Goal: Transaction & Acquisition: Obtain resource

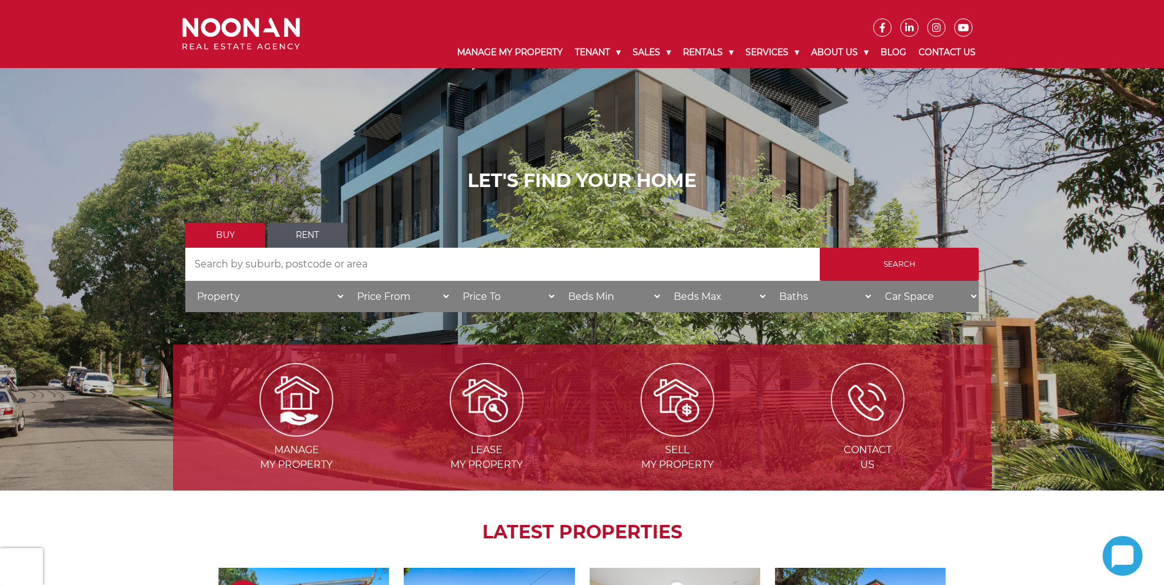
click at [305, 230] on link "Rent" at bounding box center [308, 235] width 80 height 25
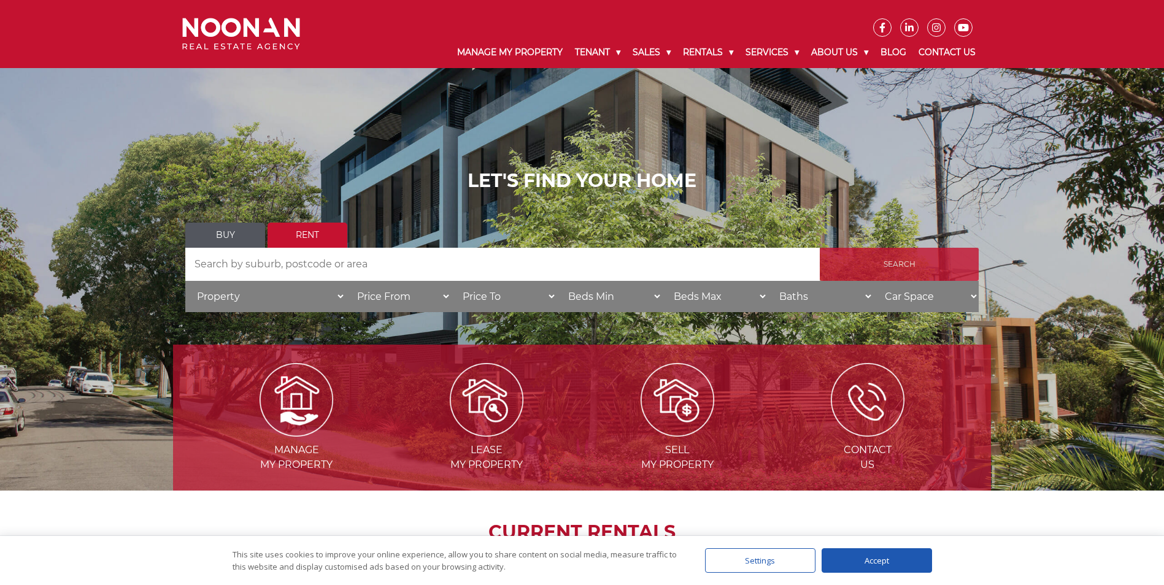
click at [872, 260] on input "Search" at bounding box center [899, 264] width 159 height 33
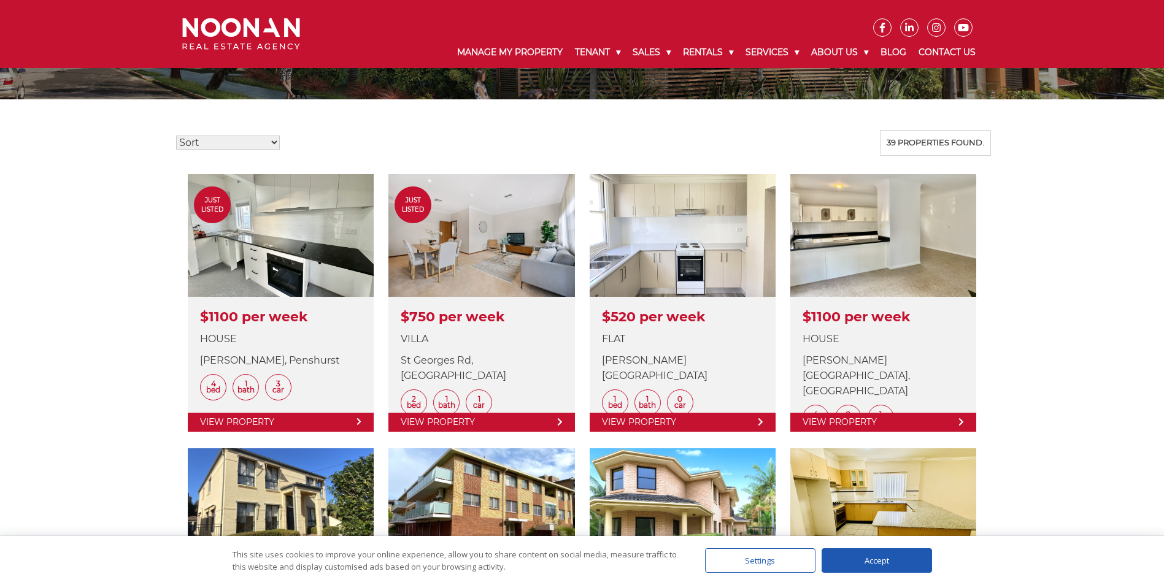
scroll to position [270, 0]
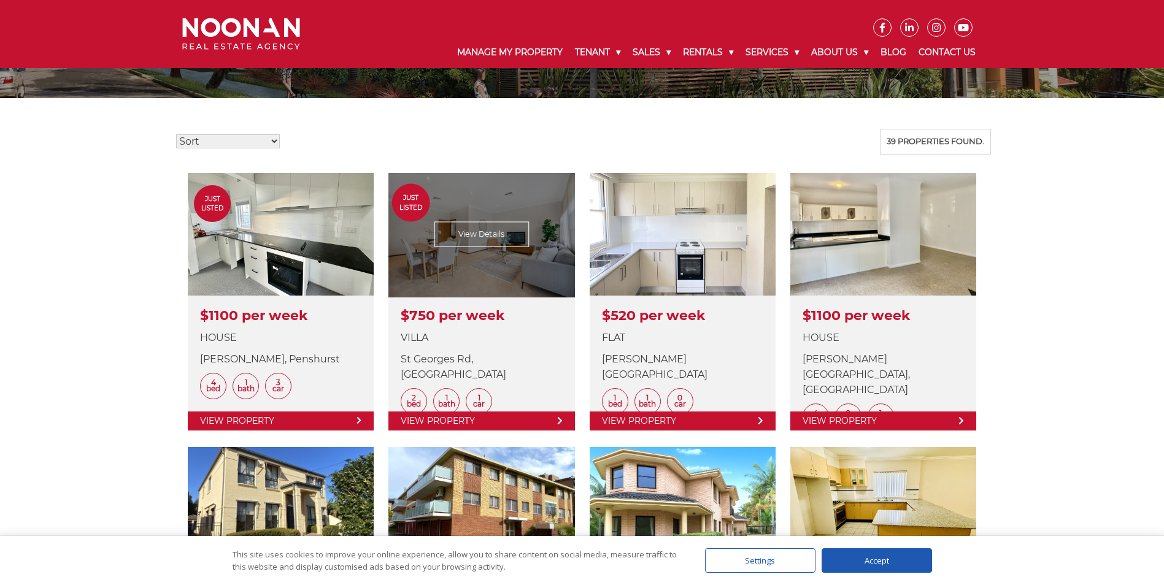
click at [494, 234] on link at bounding box center [481, 302] width 186 height 258
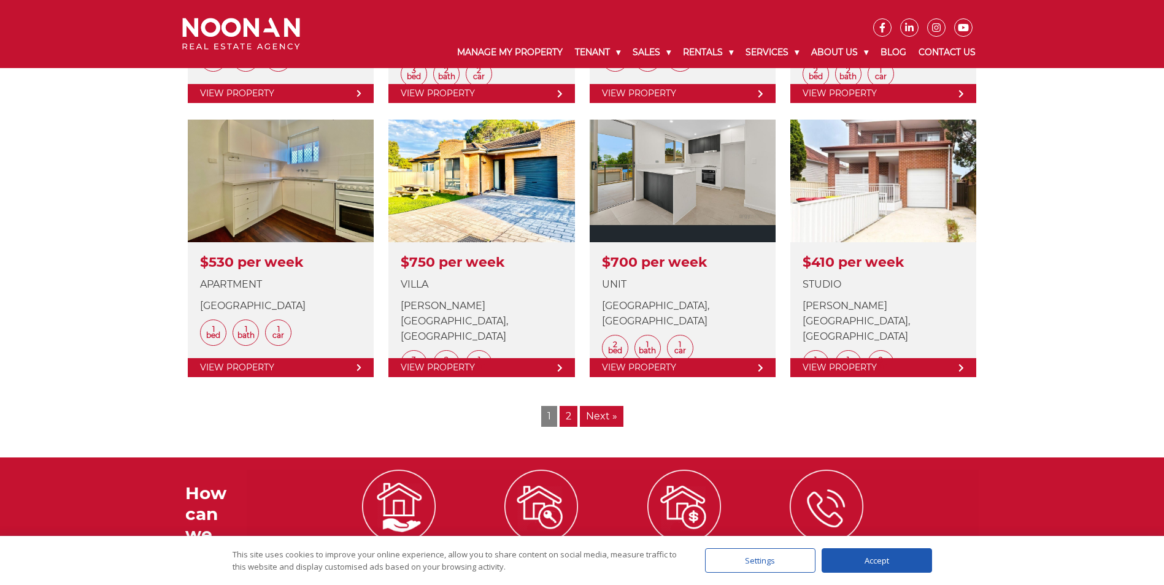
scroll to position [1424, 0]
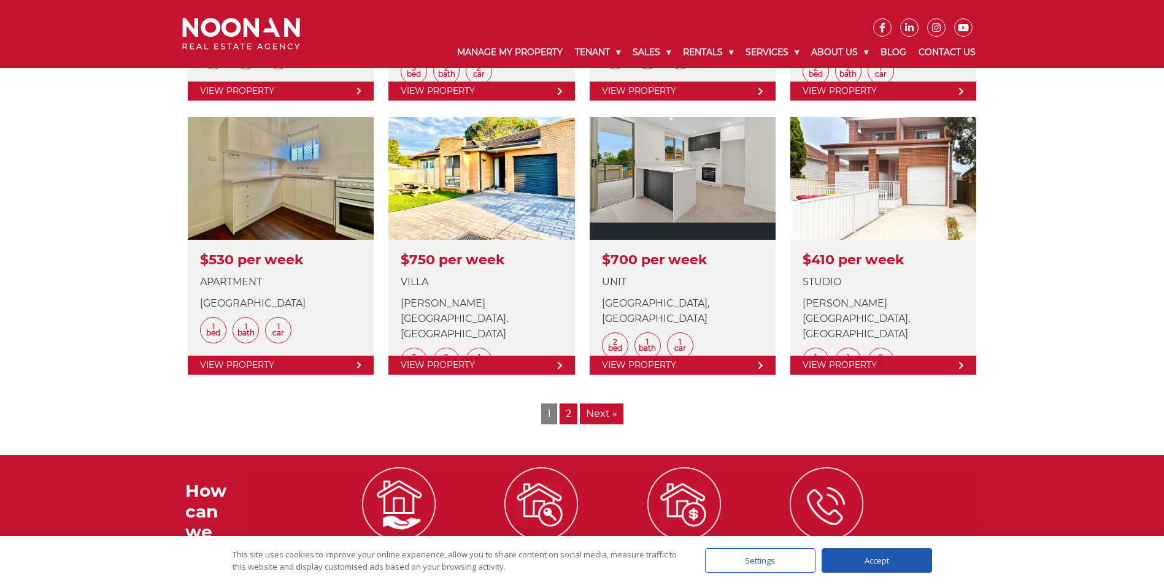
click at [569, 419] on link "2" at bounding box center [569, 414] width 18 height 21
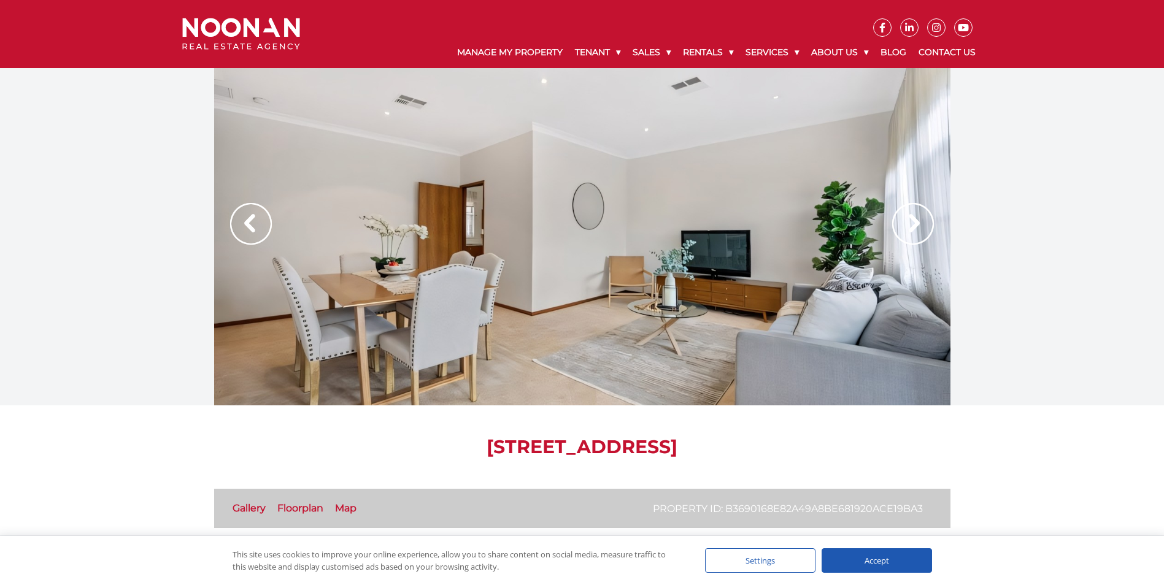
click at [910, 220] on img at bounding box center [913, 224] width 42 height 42
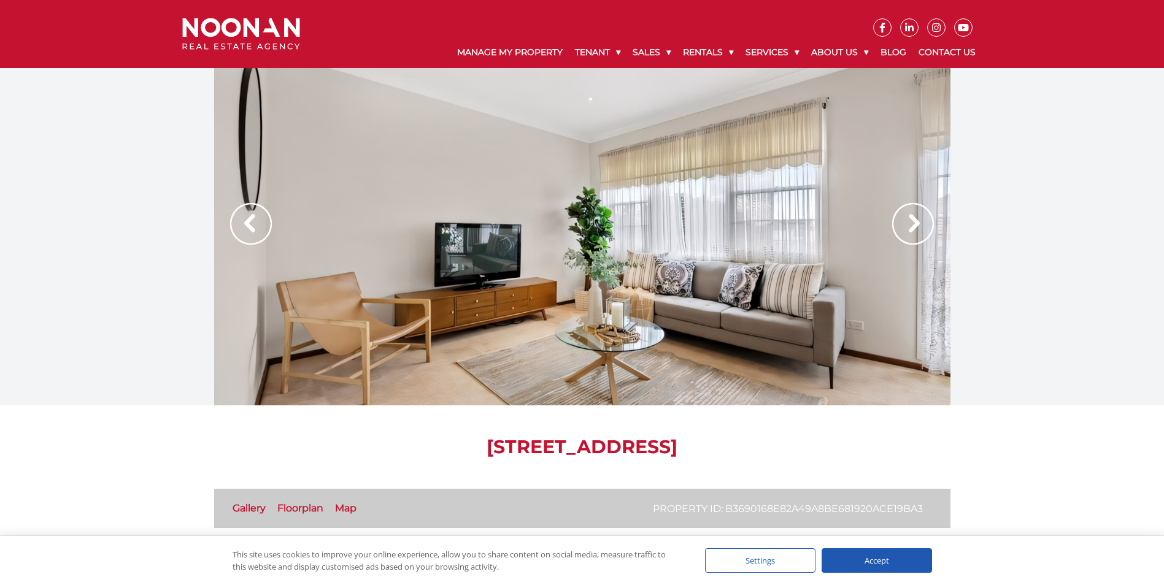
click at [910, 220] on img at bounding box center [913, 224] width 42 height 42
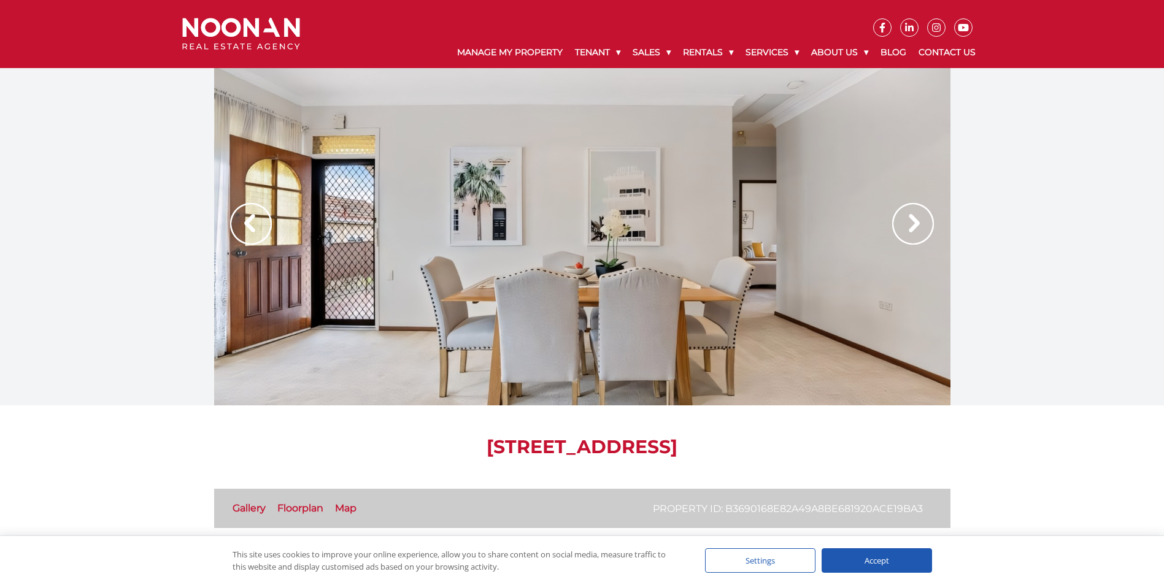
click at [910, 220] on img at bounding box center [913, 224] width 42 height 42
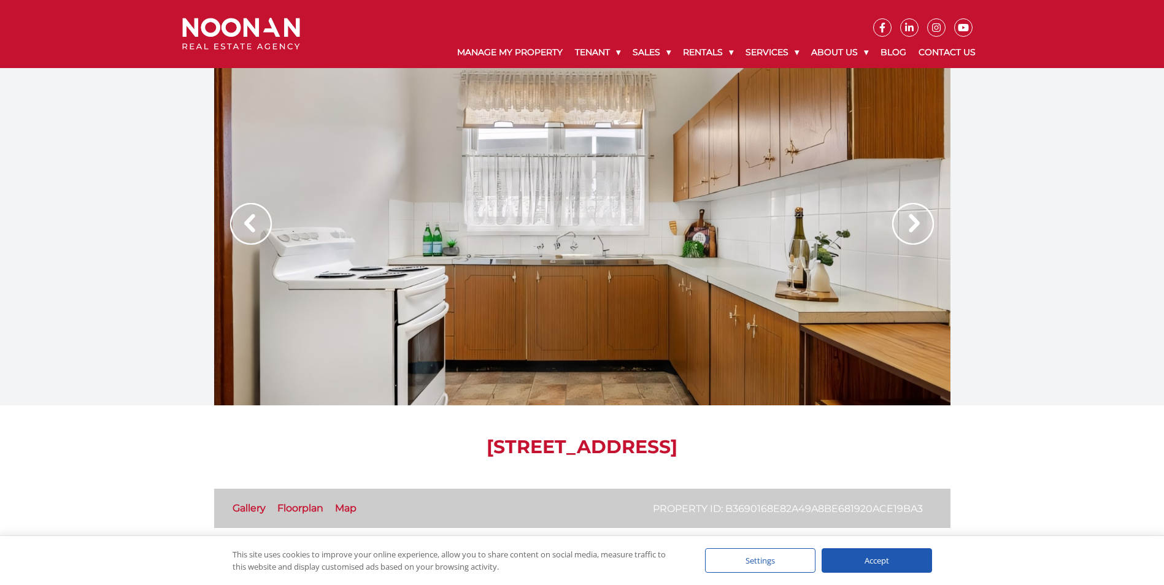
click at [910, 220] on img at bounding box center [913, 224] width 42 height 42
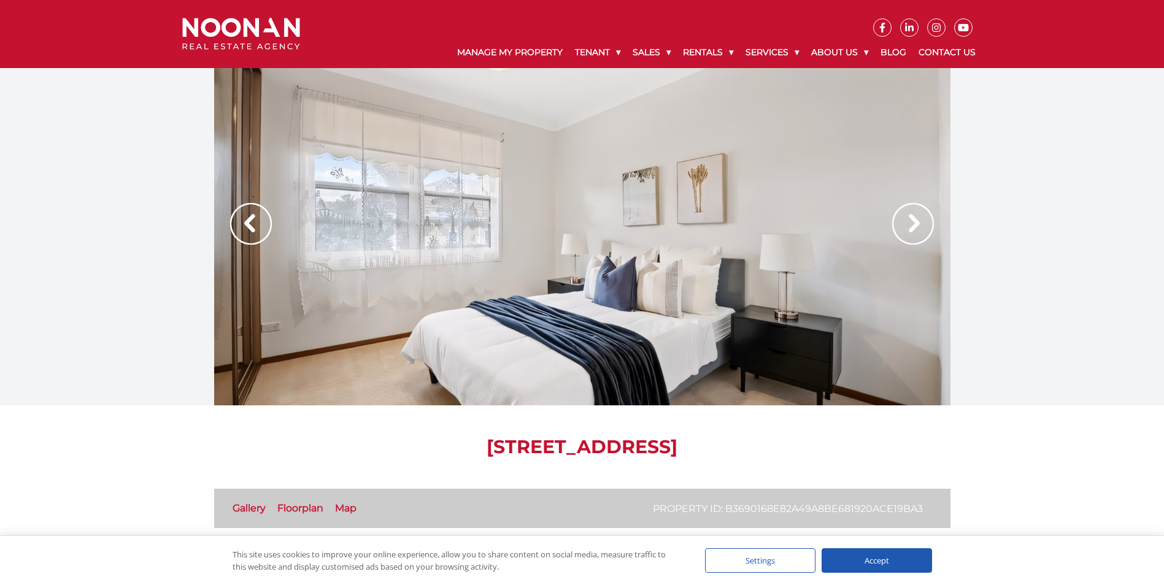
click at [910, 220] on img at bounding box center [913, 224] width 42 height 42
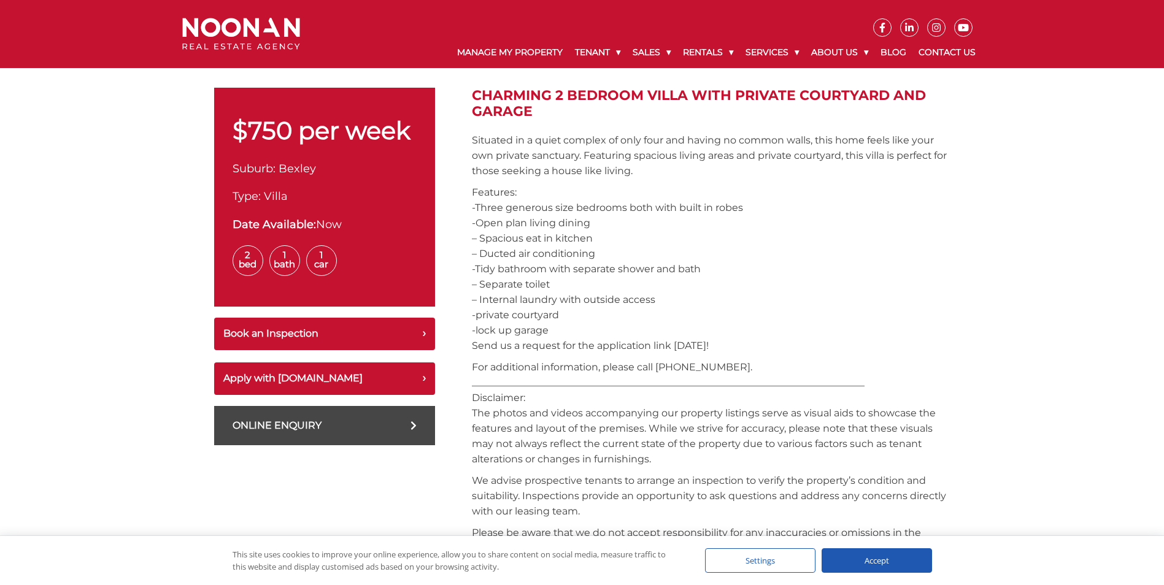
scroll to position [417, 0]
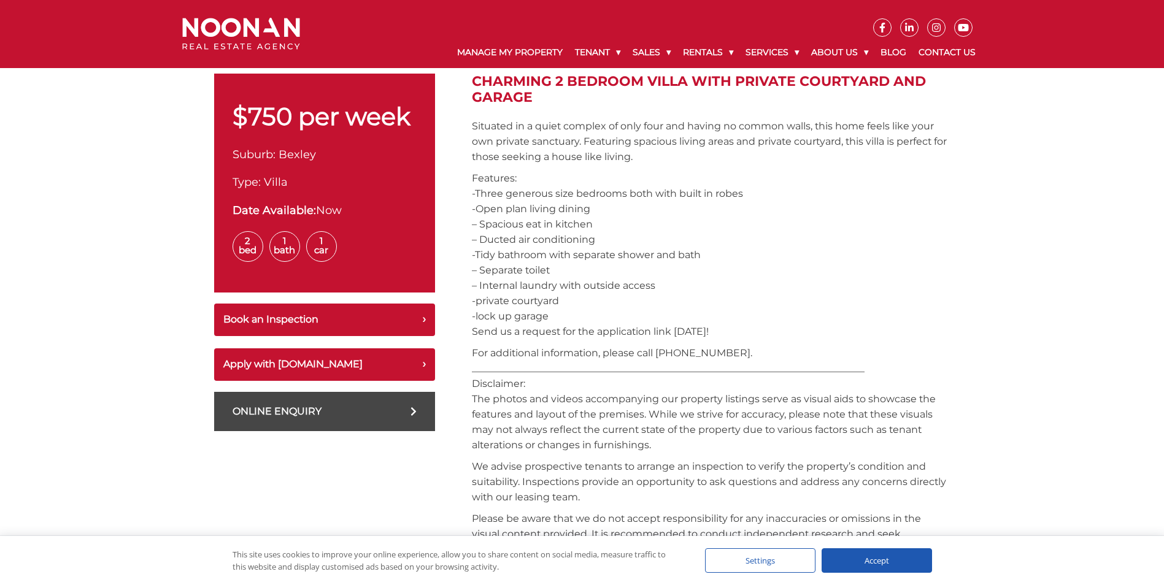
drag, startPoint x: 1161, startPoint y: 184, endPoint x: 1175, endPoint y: 228, distance: 46.4
drag, startPoint x: 1175, startPoint y: 228, endPoint x: 1086, endPoint y: 228, distance: 89.0
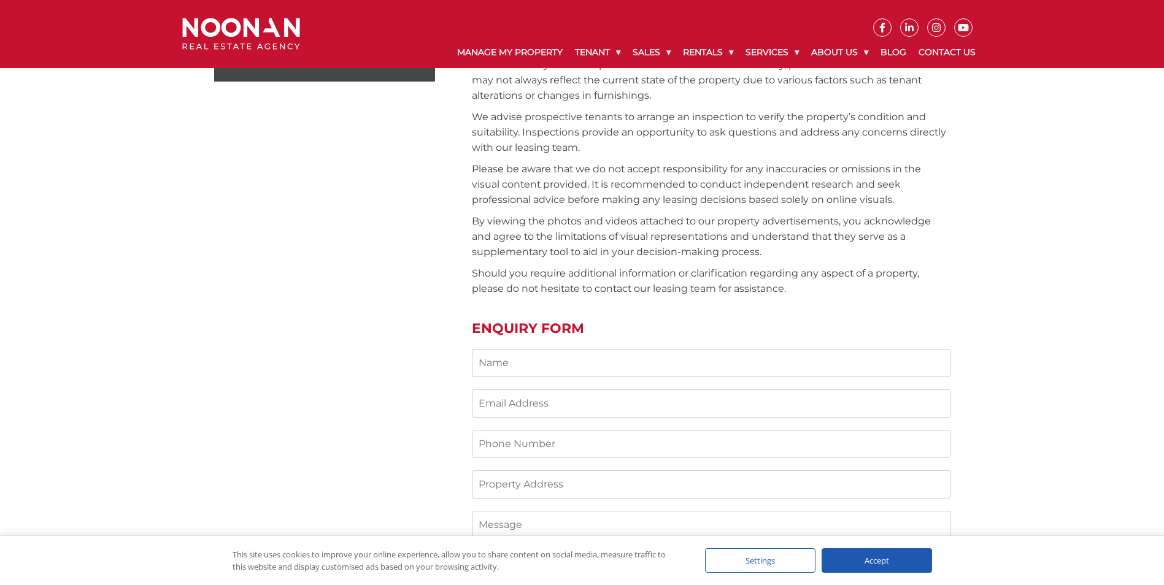
scroll to position [0, 0]
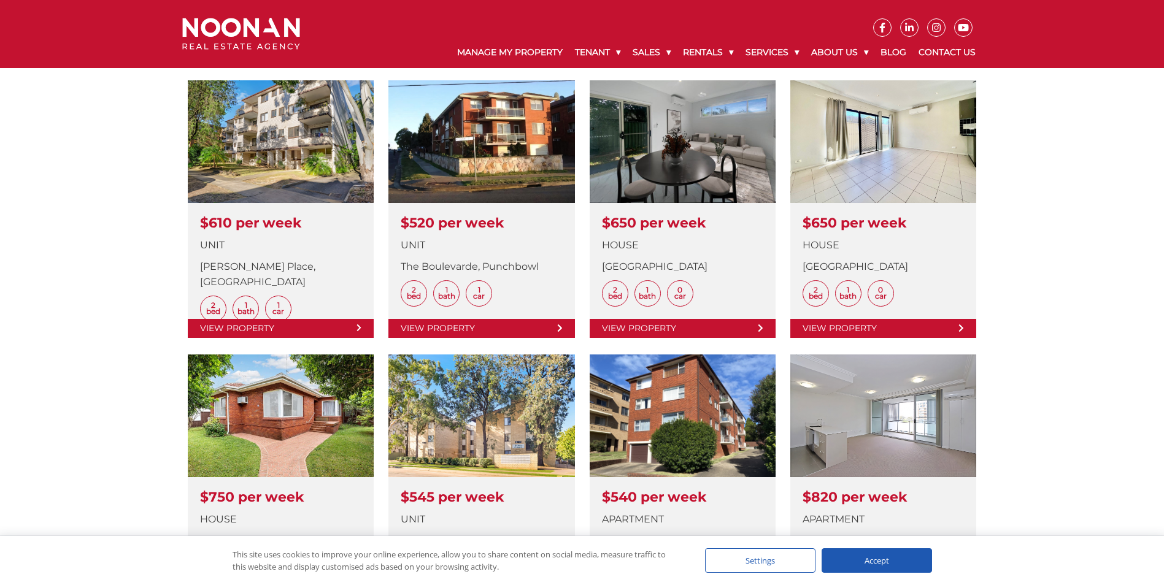
scroll to position [365, 0]
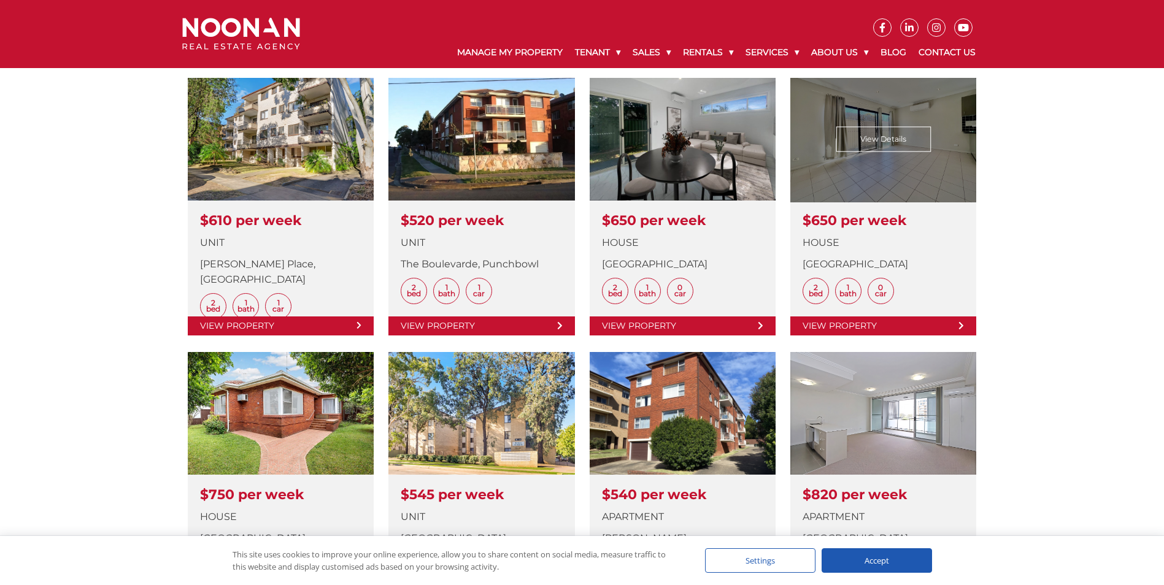
click at [906, 160] on link at bounding box center [883, 207] width 186 height 258
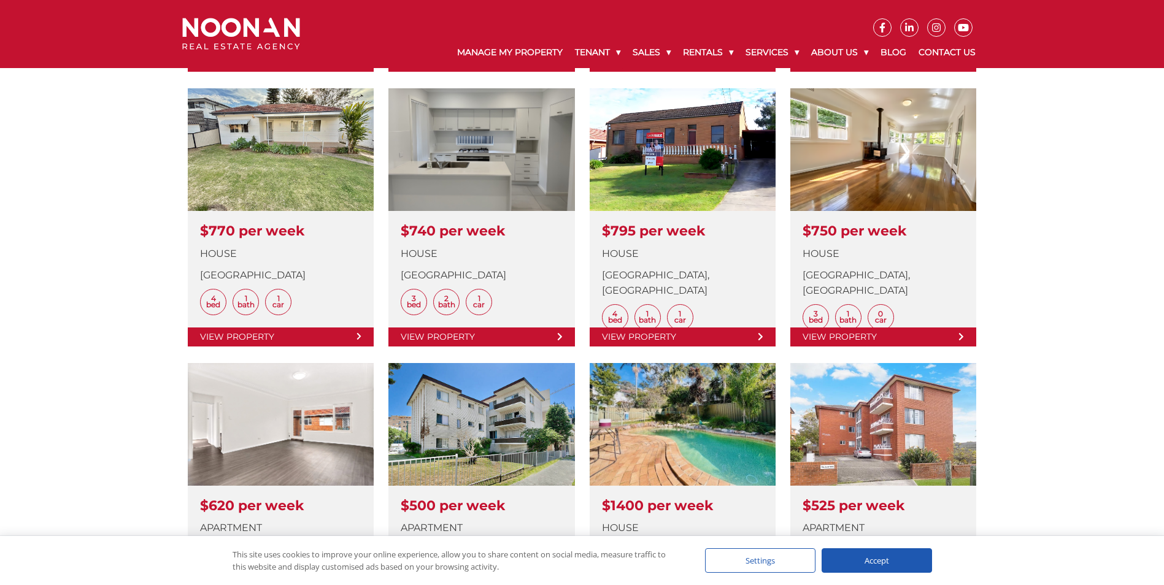
scroll to position [905, 0]
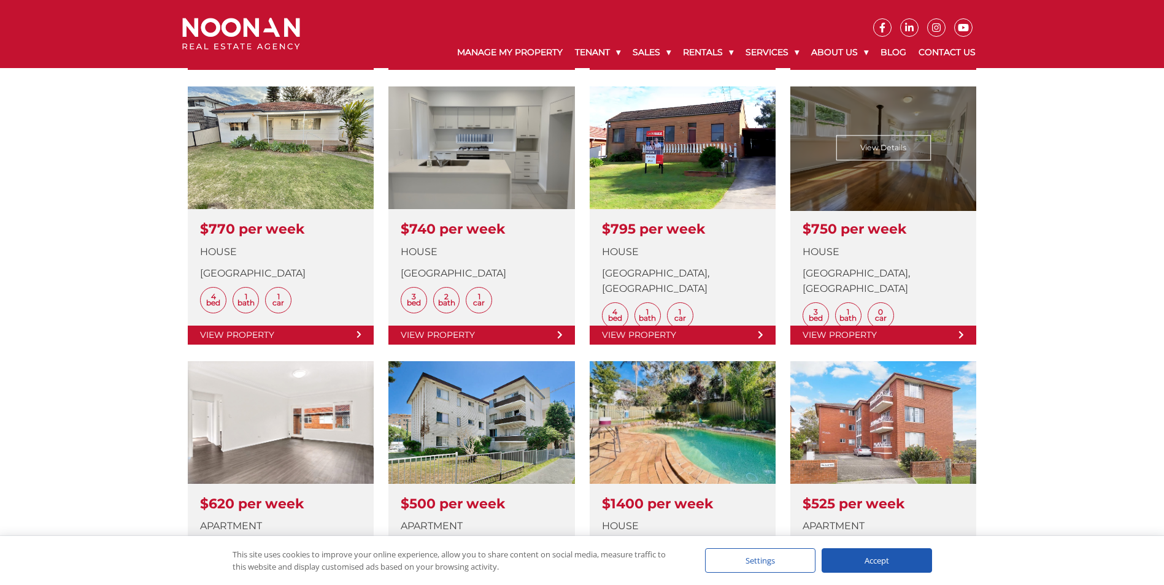
click at [895, 142] on link at bounding box center [883, 216] width 186 height 258
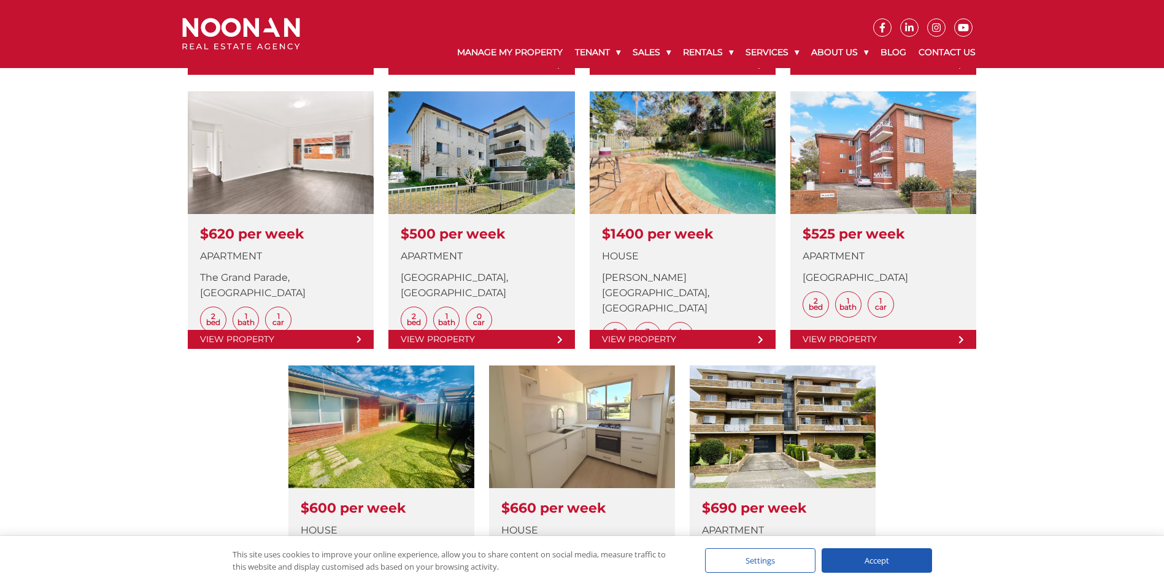
scroll to position [1151, 0]
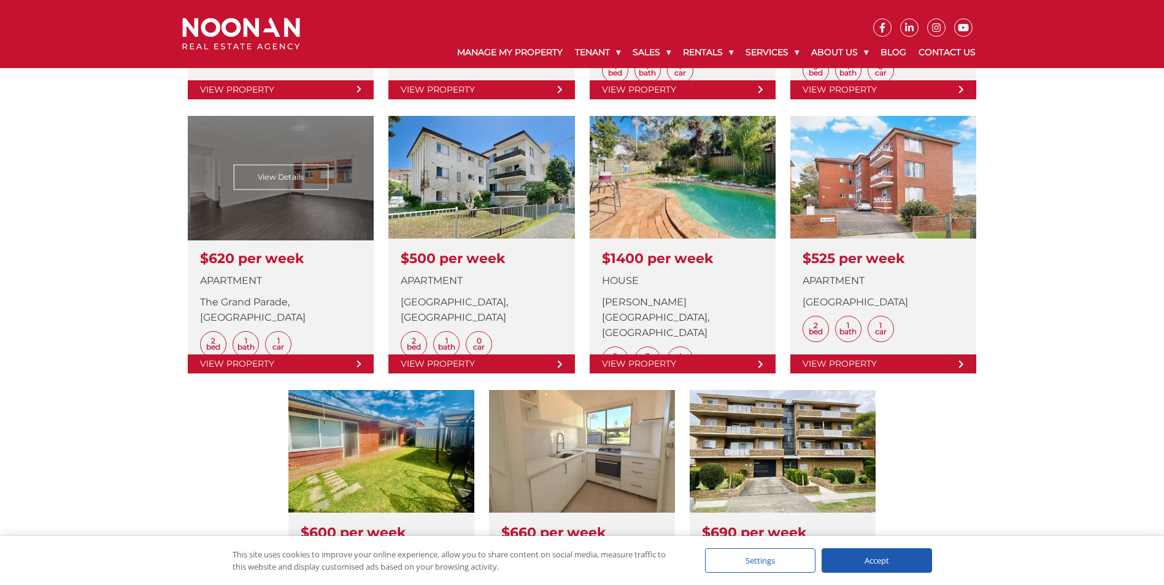
click at [188, 151] on link at bounding box center [281, 245] width 186 height 258
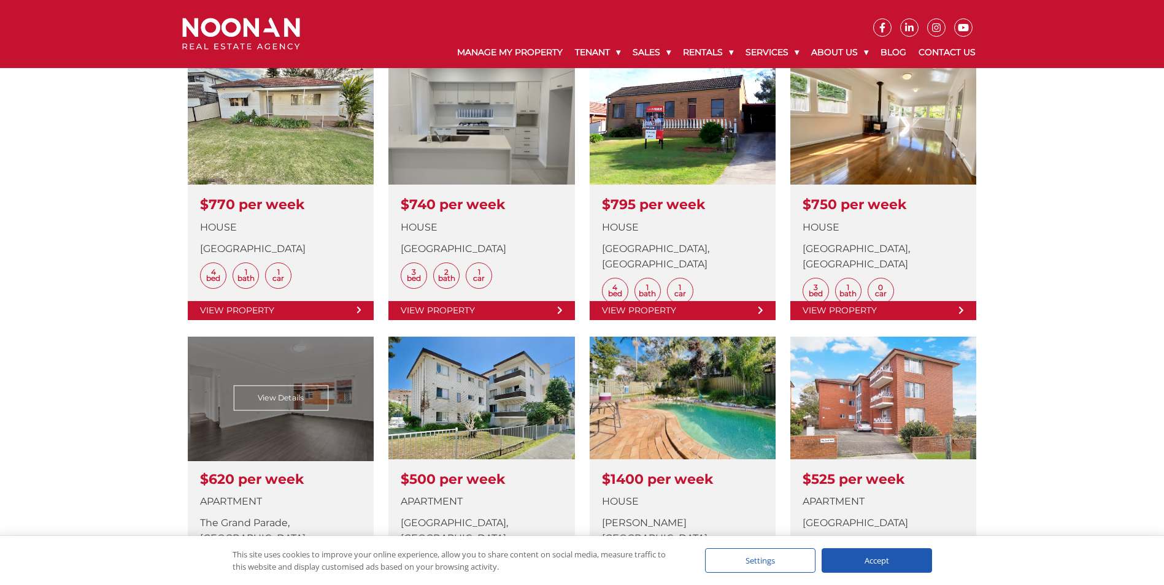
scroll to position [905, 0]
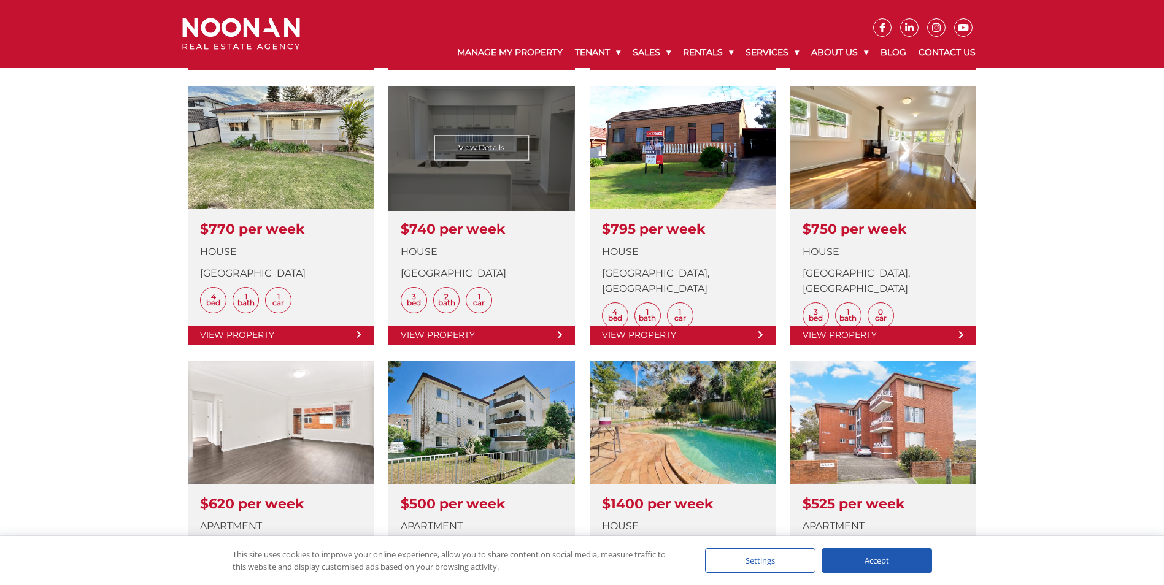
click at [425, 324] on link at bounding box center [481, 216] width 186 height 258
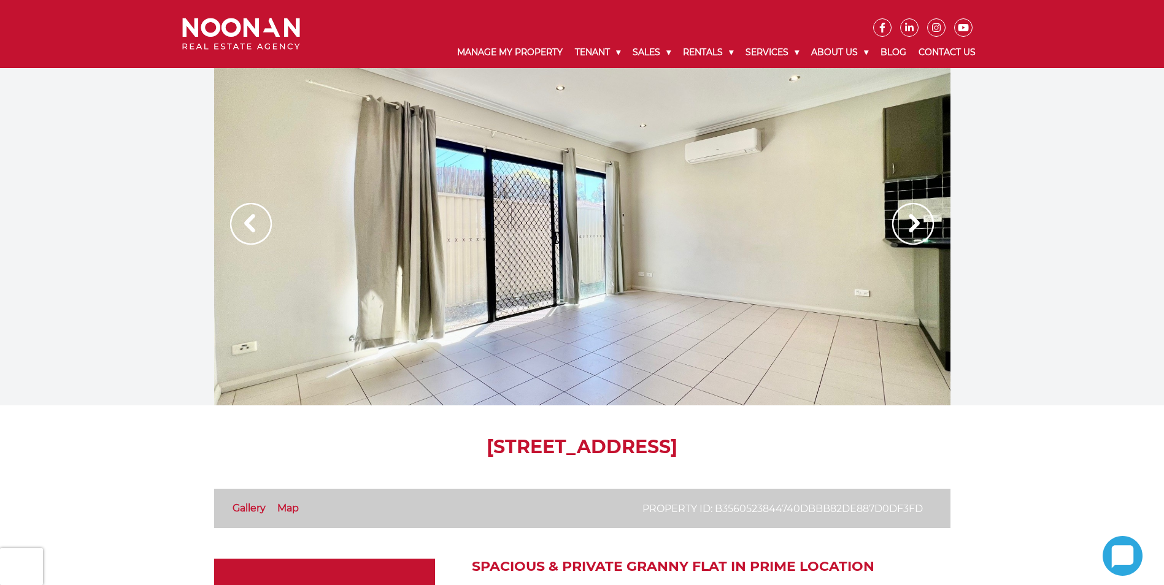
click at [913, 218] on img at bounding box center [913, 224] width 42 height 42
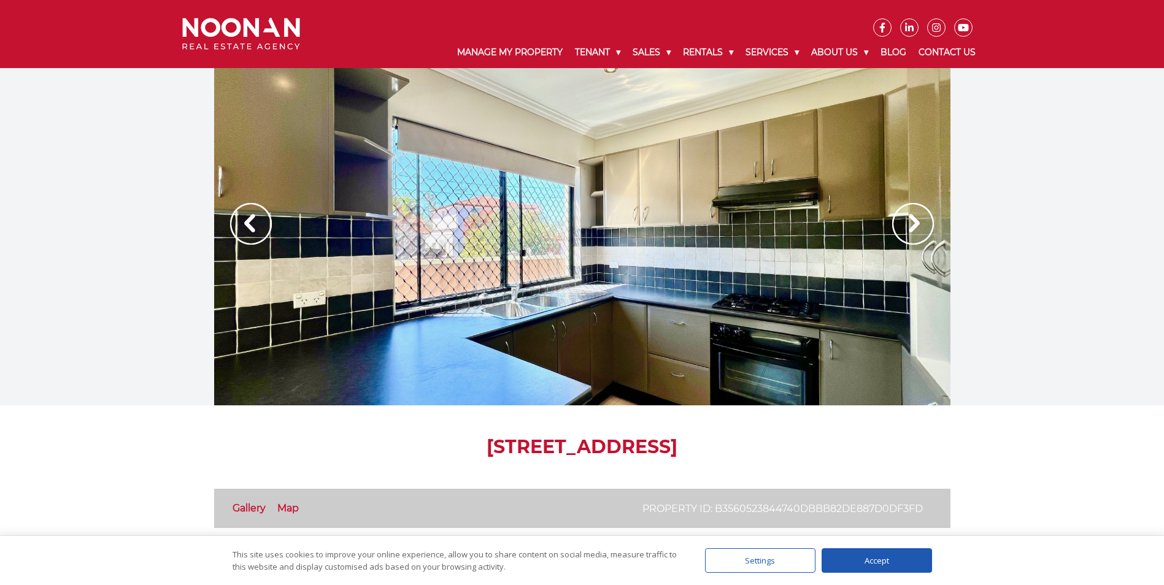
click at [913, 218] on img at bounding box center [913, 224] width 42 height 42
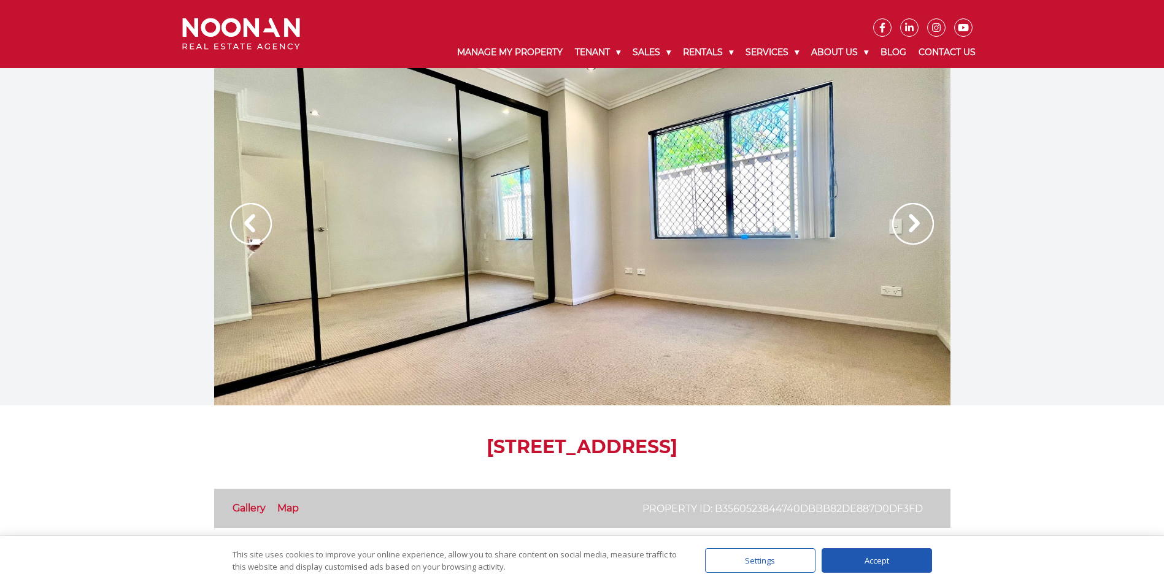
click at [913, 218] on img at bounding box center [913, 224] width 42 height 42
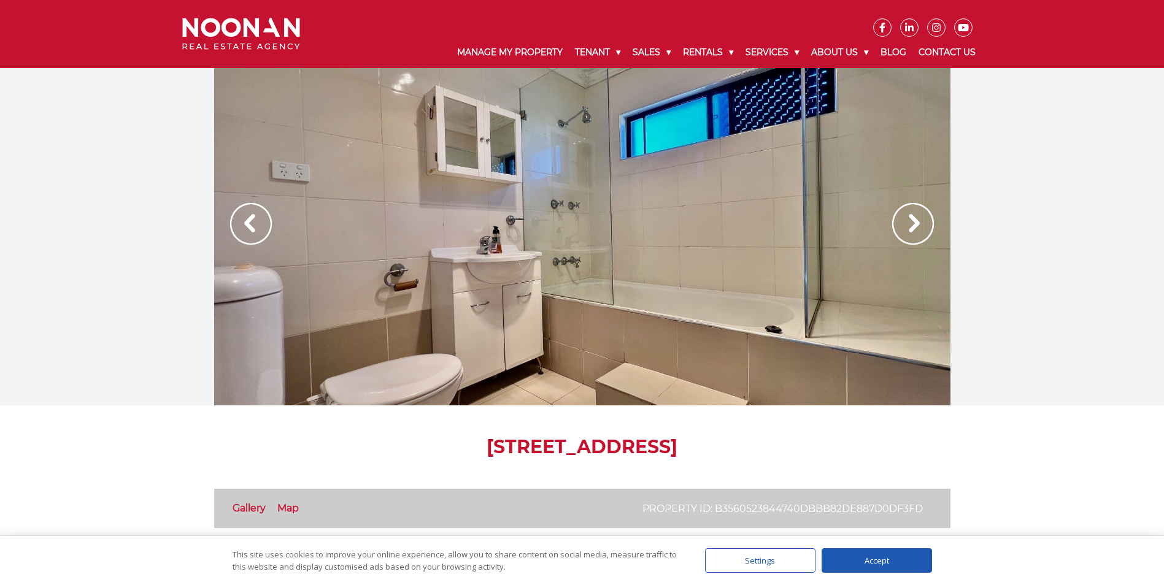
click at [913, 218] on img at bounding box center [913, 224] width 42 height 42
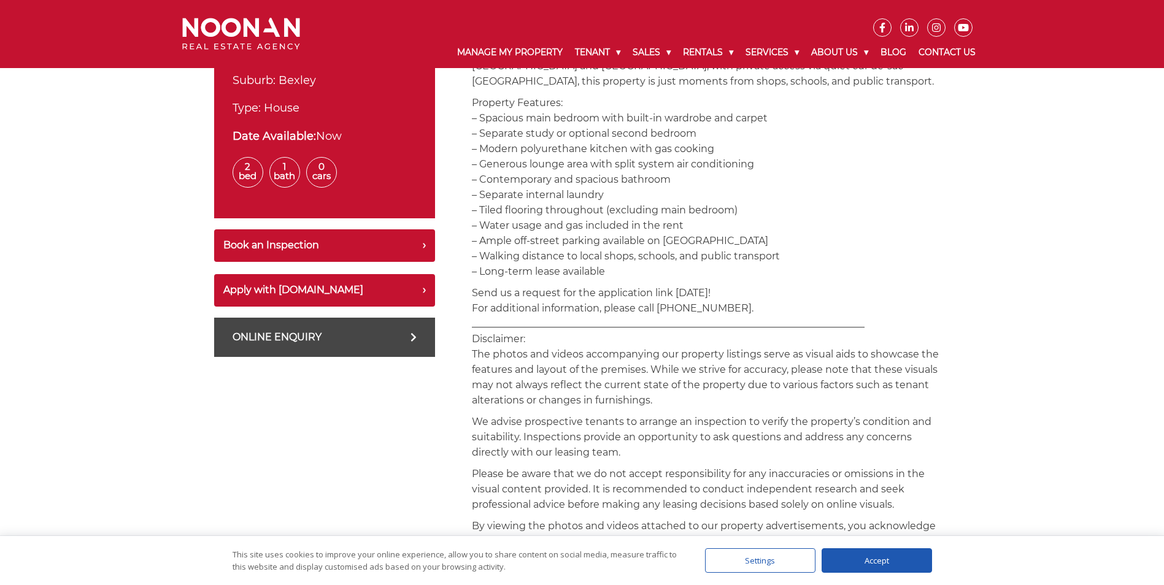
scroll to position [515, 0]
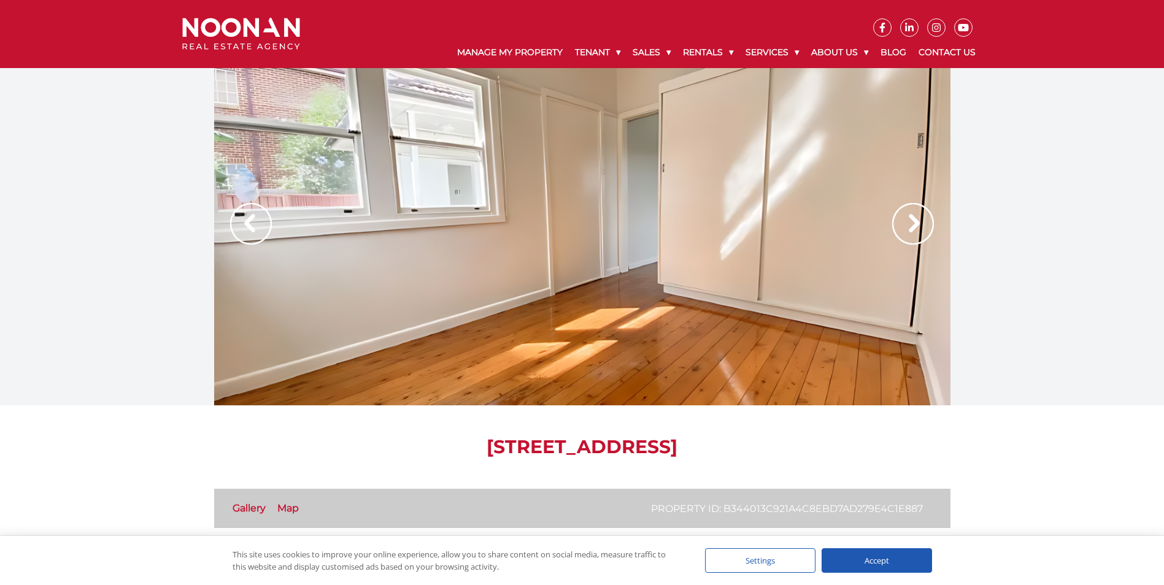
click at [903, 231] on img at bounding box center [913, 224] width 42 height 42
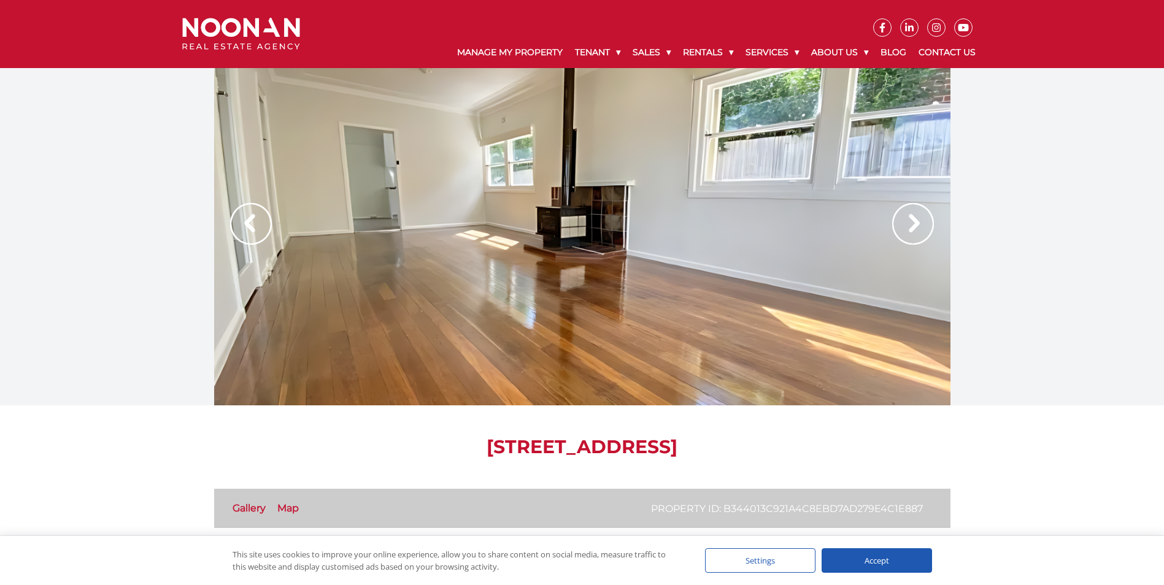
click at [903, 231] on img at bounding box center [913, 224] width 42 height 42
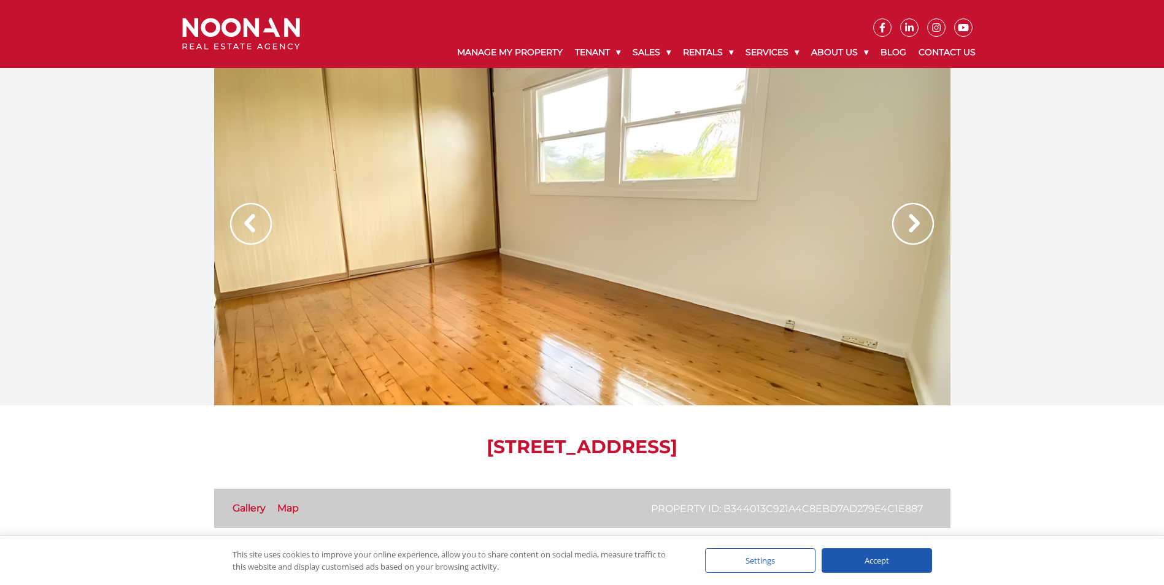
click at [903, 231] on img at bounding box center [913, 224] width 42 height 42
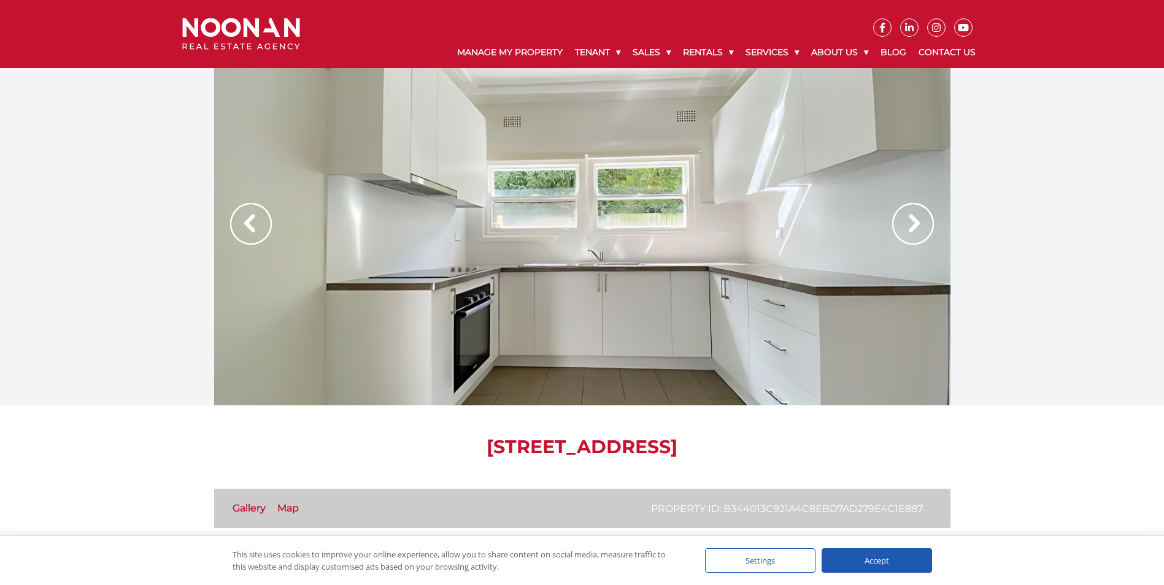
click at [903, 231] on img at bounding box center [913, 224] width 42 height 42
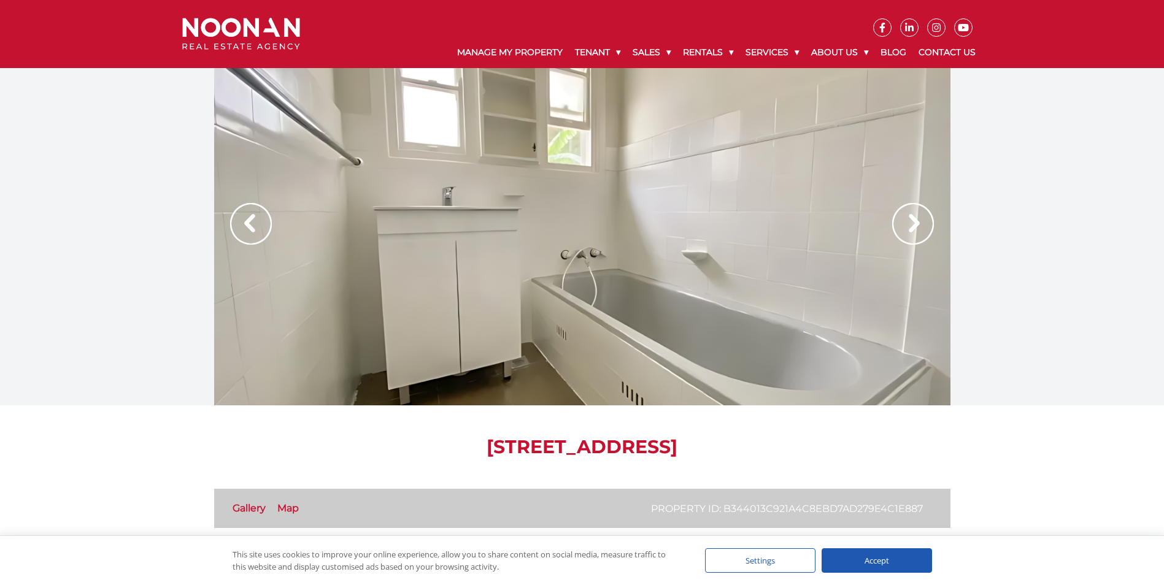
click at [903, 231] on img at bounding box center [913, 224] width 42 height 42
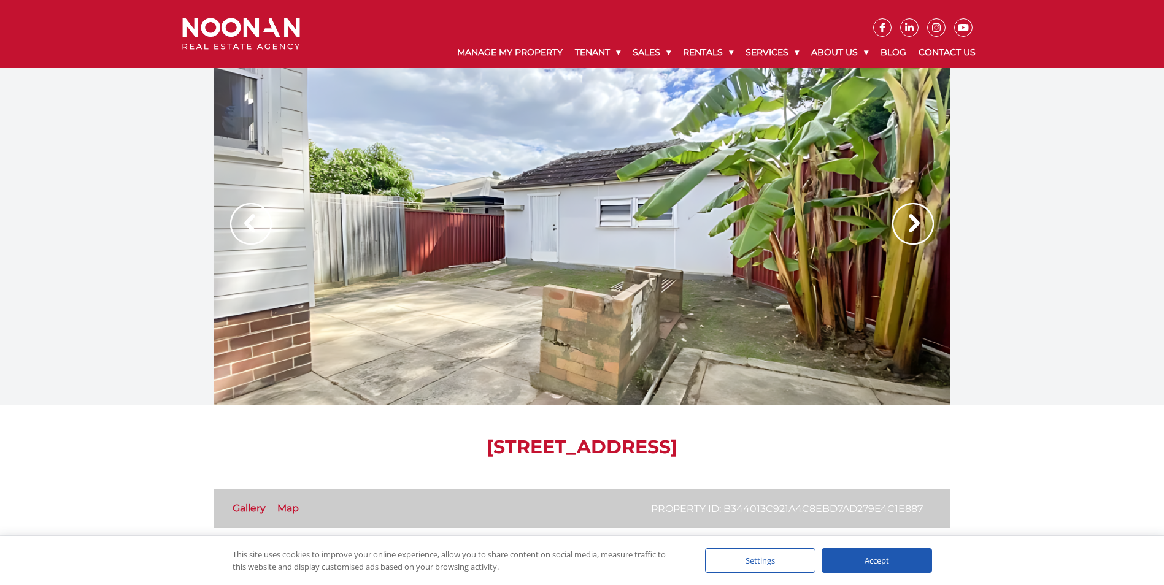
click at [903, 231] on img at bounding box center [913, 224] width 42 height 42
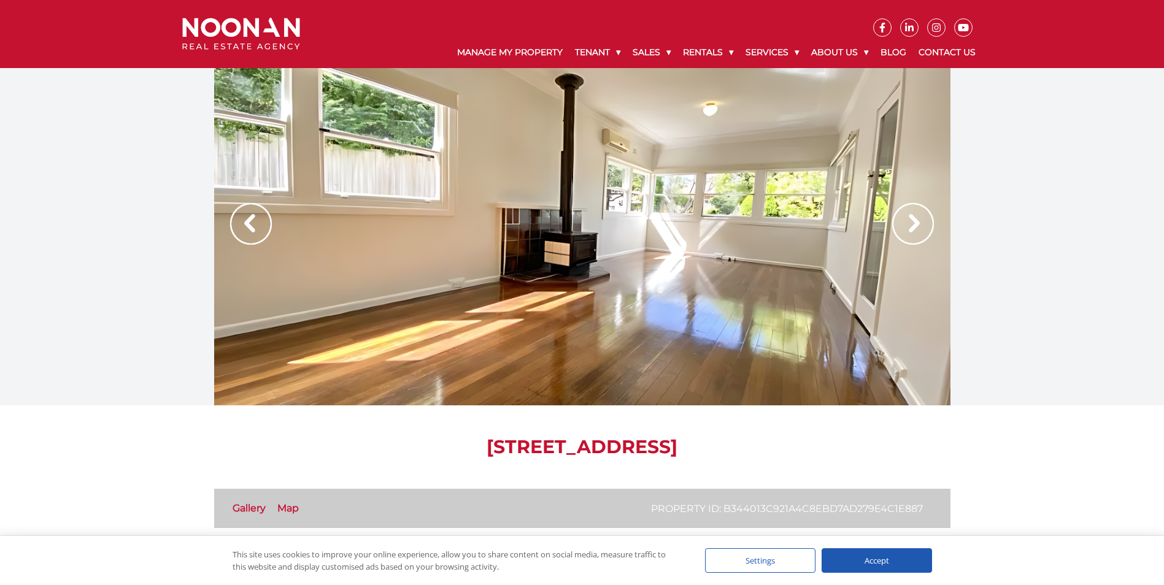
click at [903, 231] on img at bounding box center [913, 224] width 42 height 42
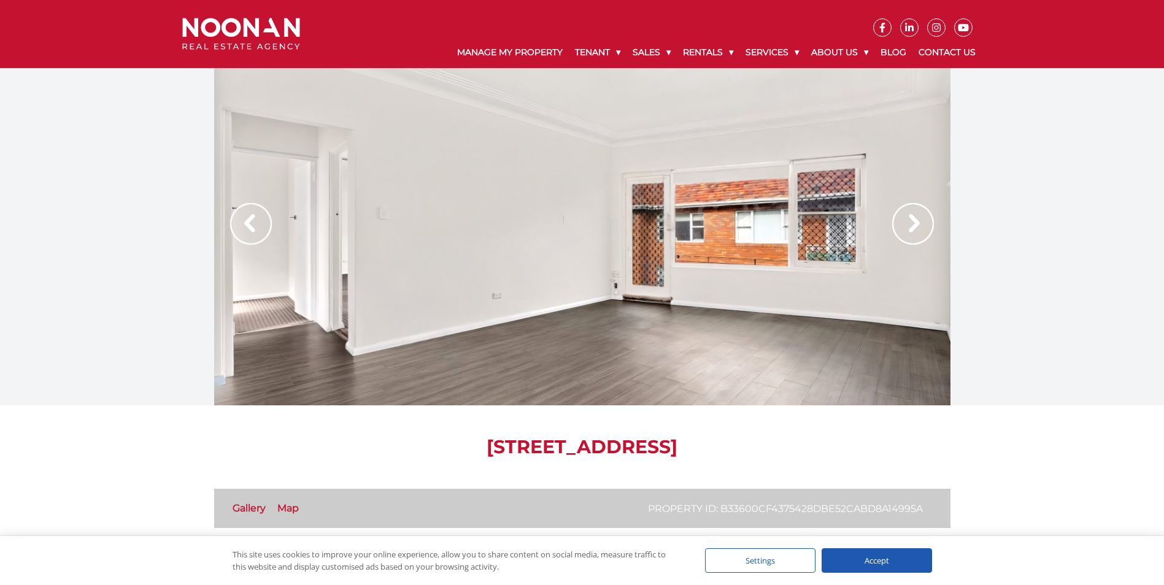
click at [922, 218] on img at bounding box center [913, 224] width 42 height 42
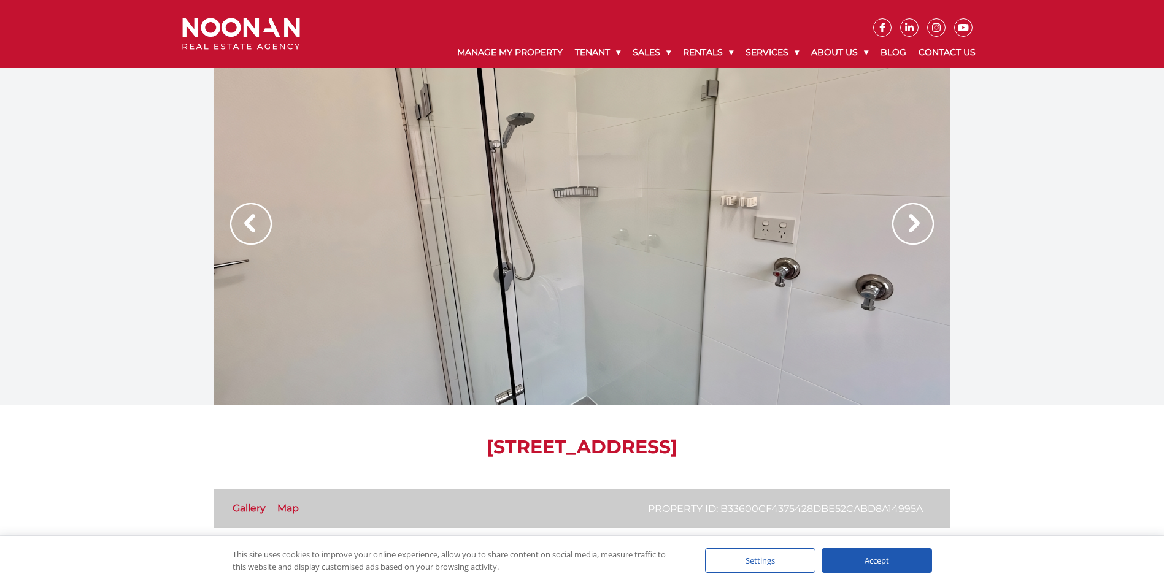
click at [920, 214] on img at bounding box center [913, 224] width 42 height 42
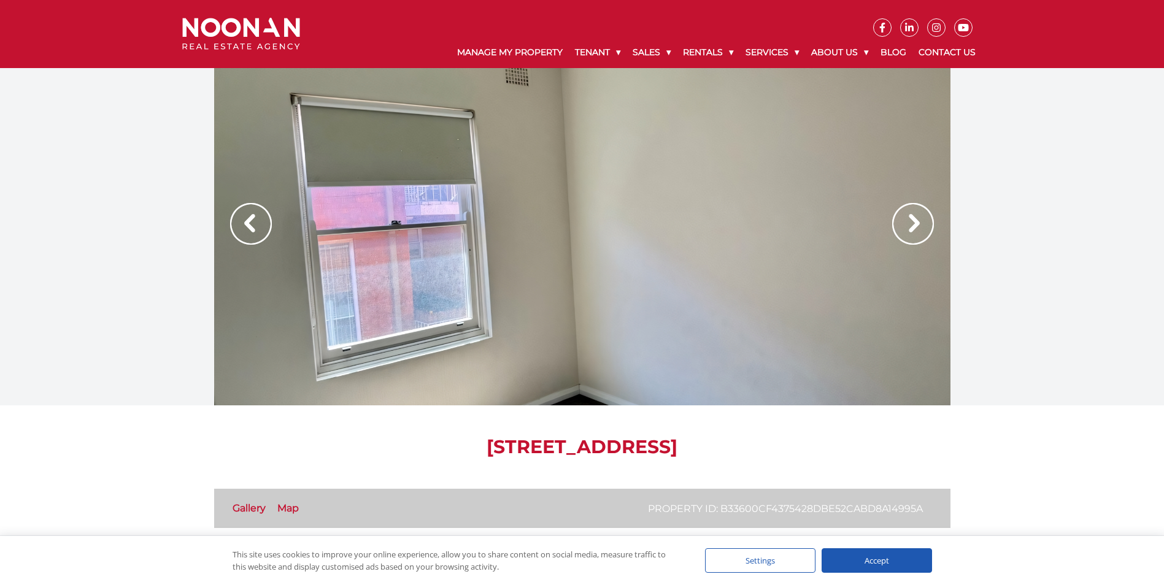
click at [920, 214] on img at bounding box center [913, 224] width 42 height 42
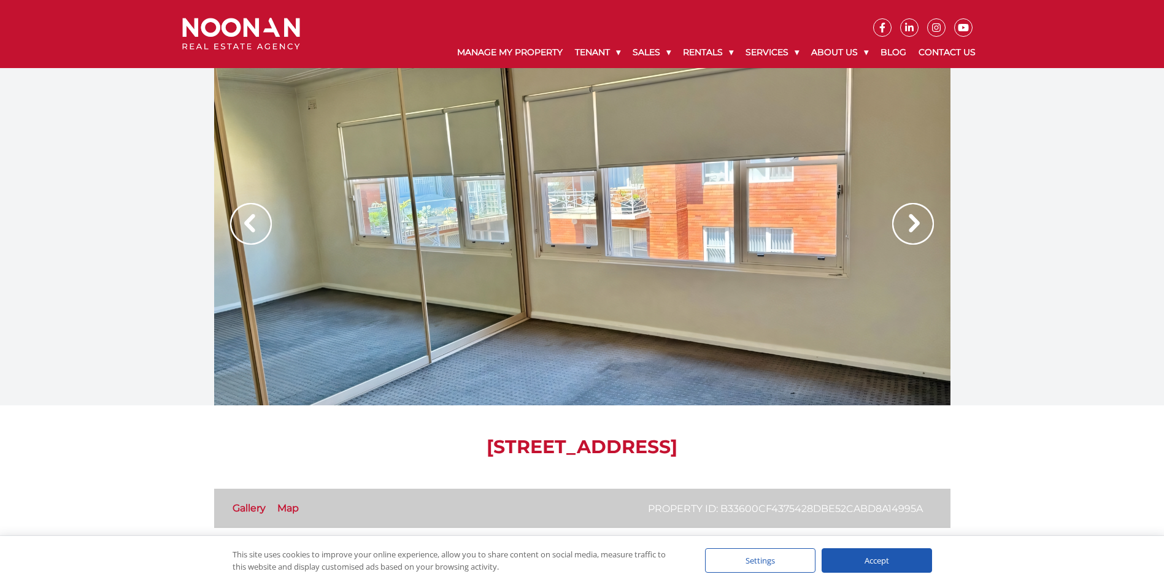
click at [920, 214] on img at bounding box center [913, 224] width 42 height 42
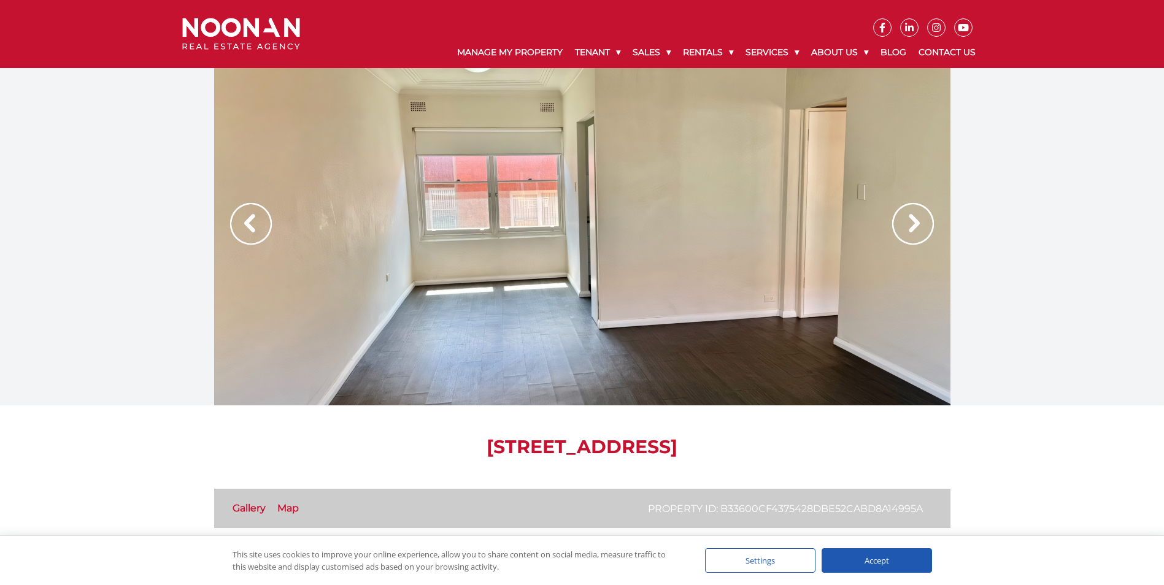
click at [920, 214] on img at bounding box center [913, 224] width 42 height 42
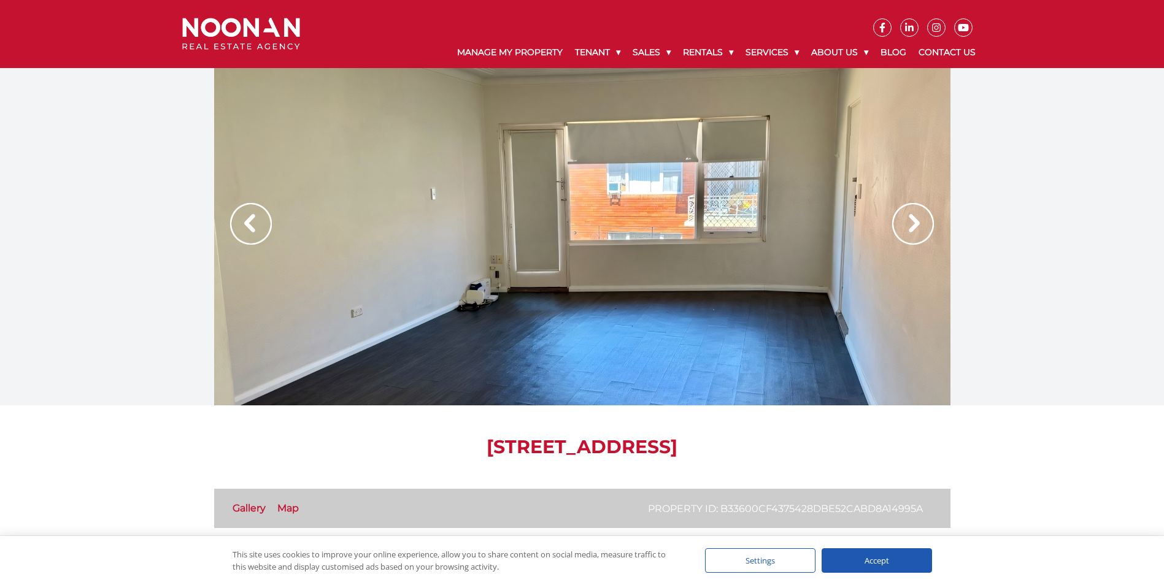
click at [920, 214] on img at bounding box center [913, 224] width 42 height 42
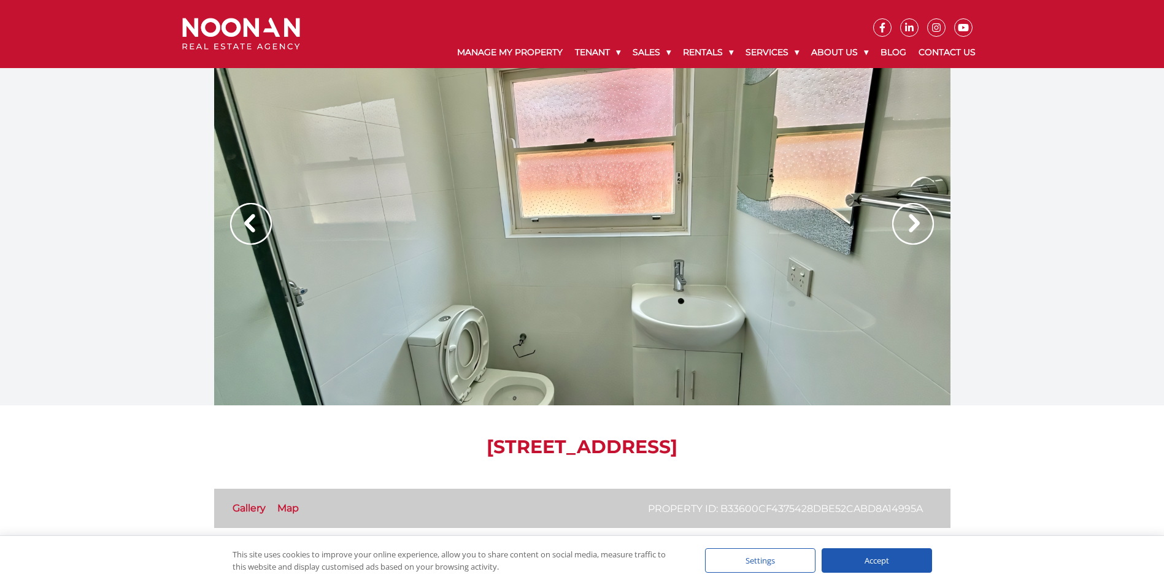
click at [920, 214] on img at bounding box center [913, 224] width 42 height 42
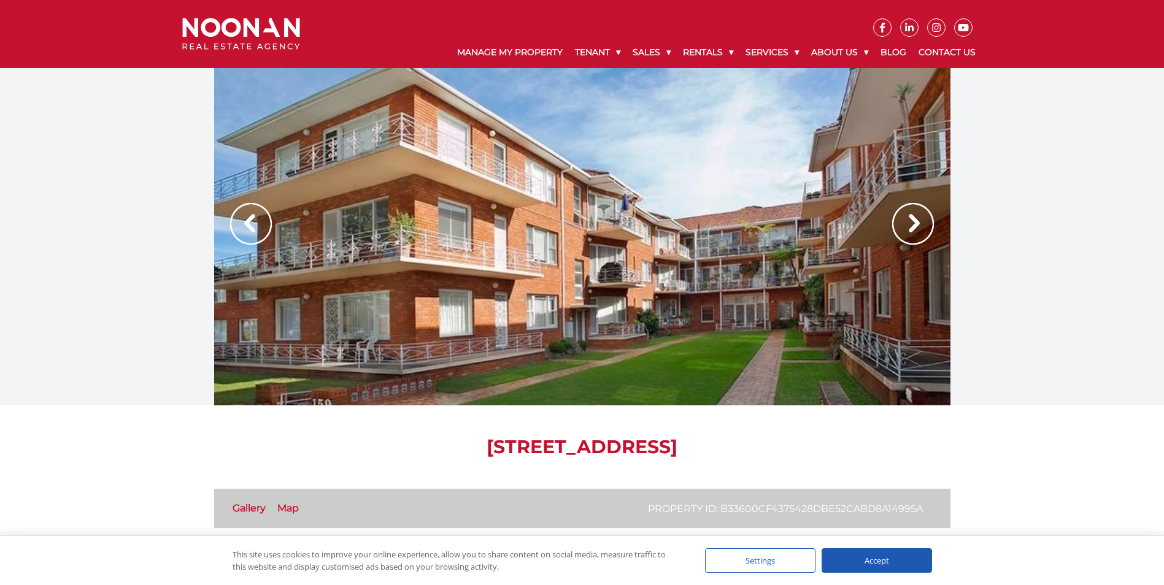
click at [920, 214] on img at bounding box center [913, 224] width 42 height 42
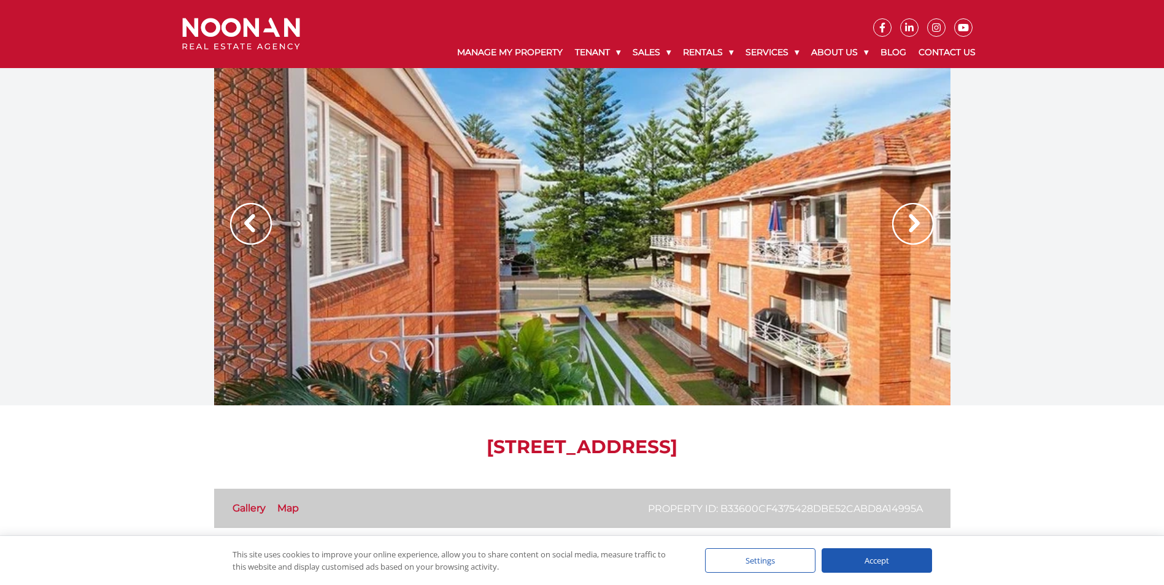
click at [920, 214] on img at bounding box center [913, 224] width 42 height 42
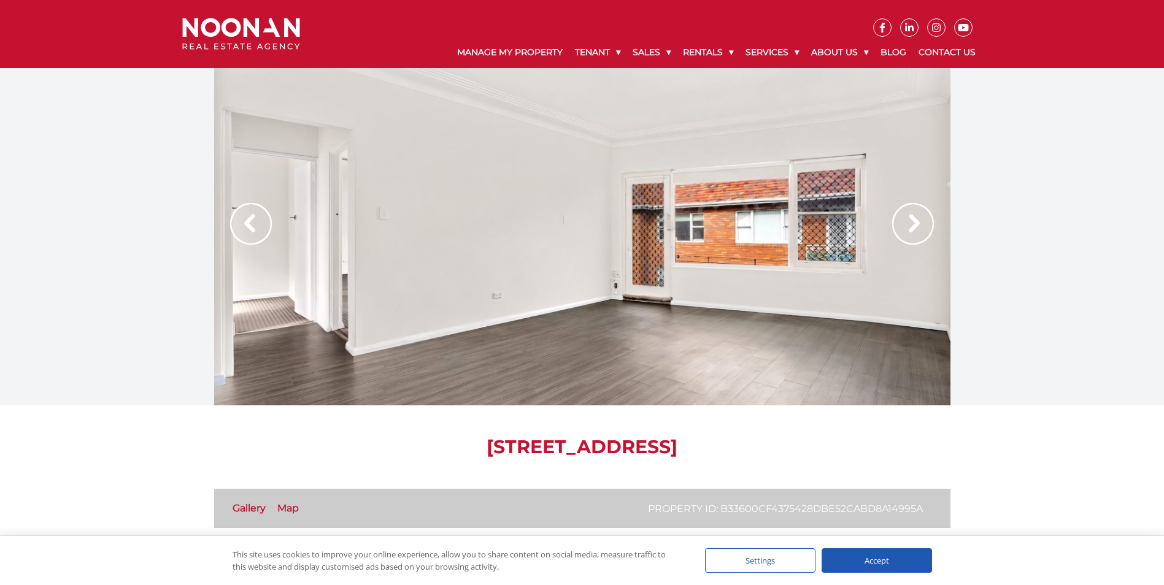
click at [920, 214] on img at bounding box center [913, 224] width 42 height 42
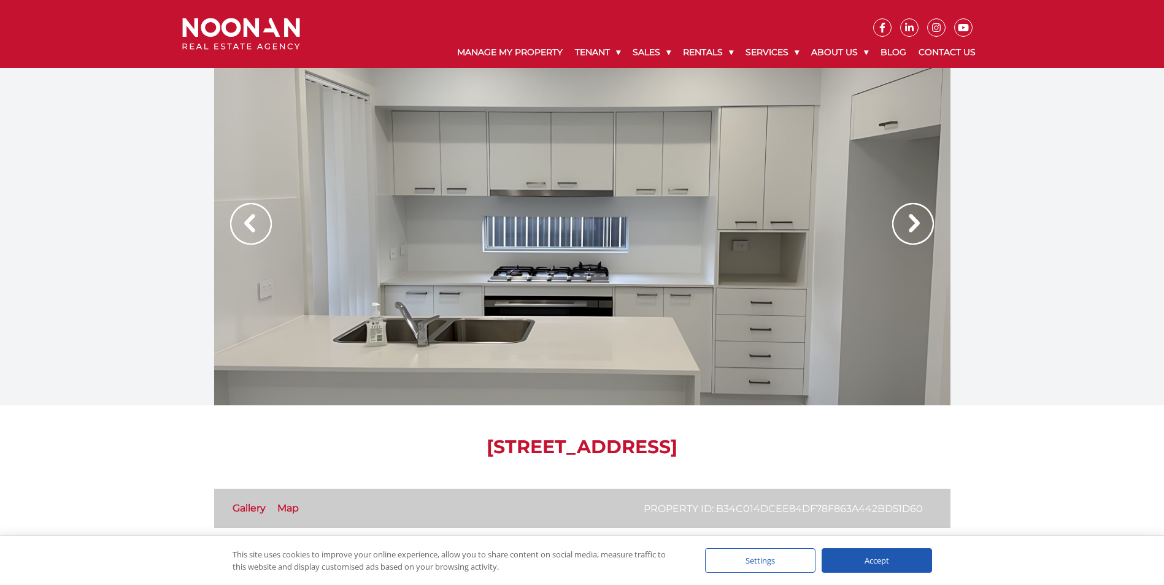
click at [911, 235] on img at bounding box center [913, 224] width 42 height 42
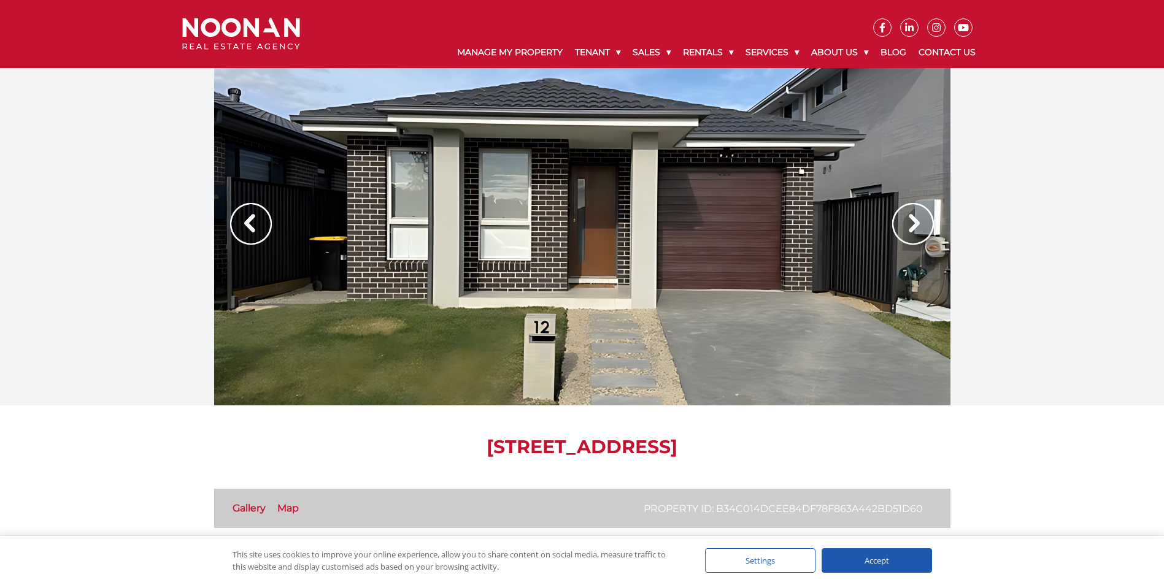
click at [911, 235] on img at bounding box center [913, 224] width 42 height 42
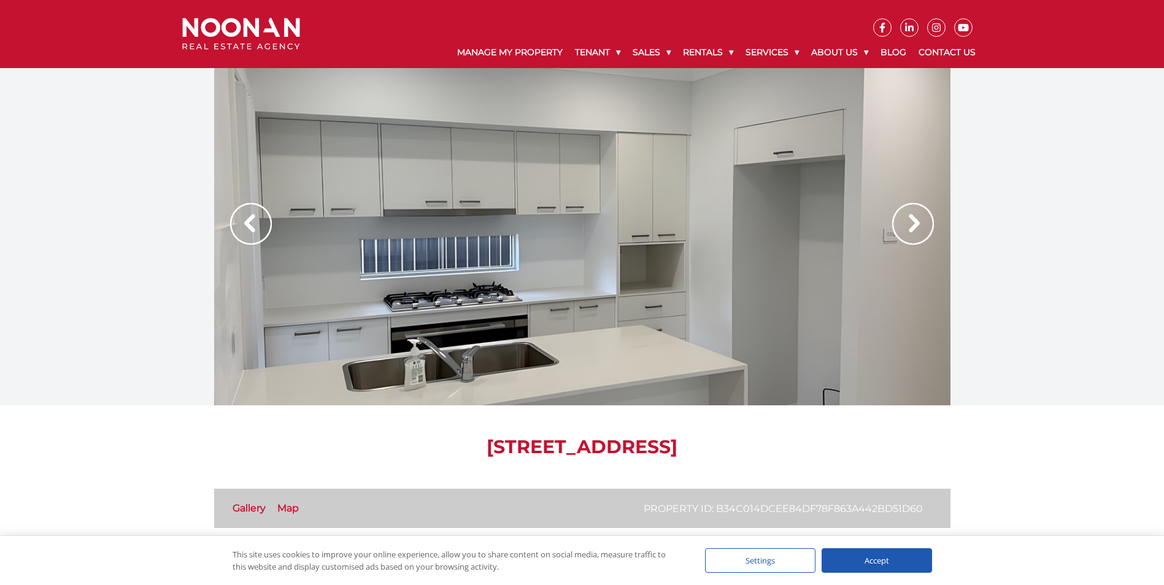
click at [911, 235] on img at bounding box center [913, 224] width 42 height 42
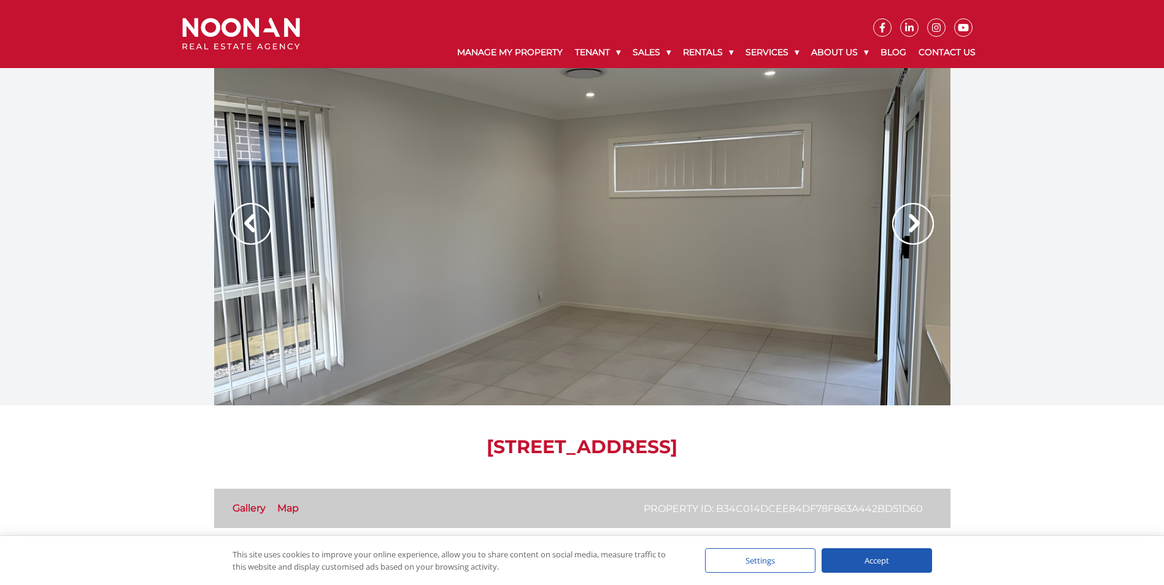
click at [911, 235] on img at bounding box center [913, 224] width 42 height 42
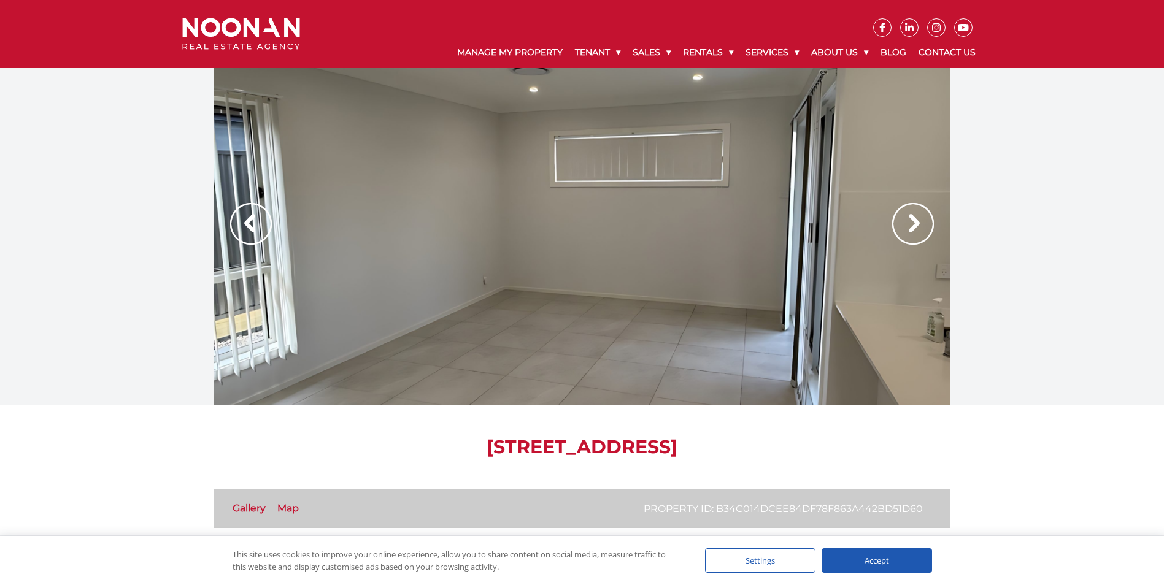
click at [911, 235] on img at bounding box center [913, 224] width 42 height 42
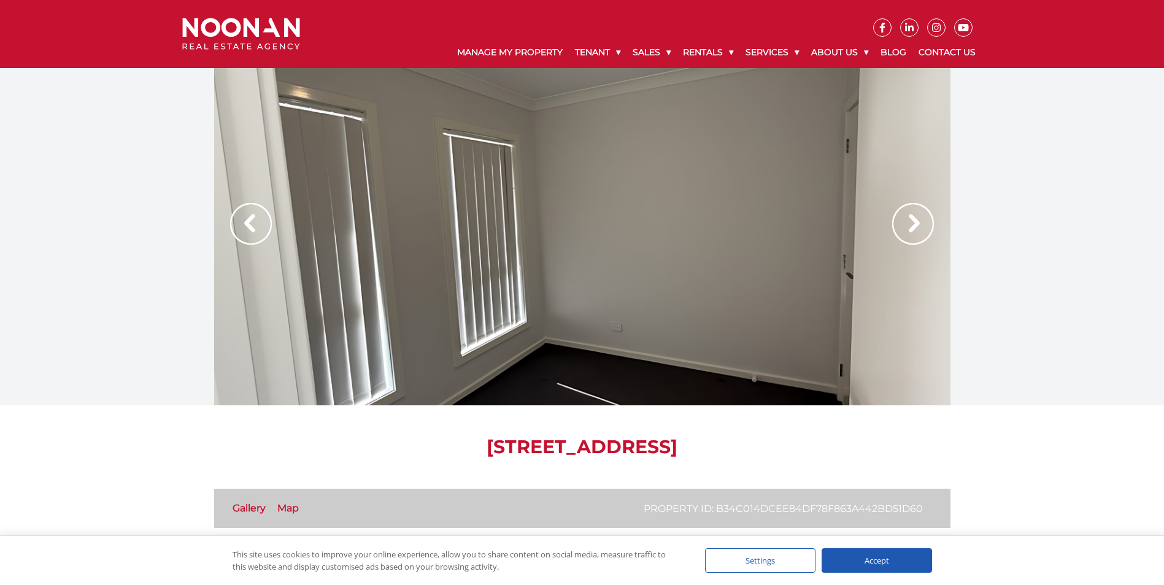
click at [911, 235] on img at bounding box center [913, 224] width 42 height 42
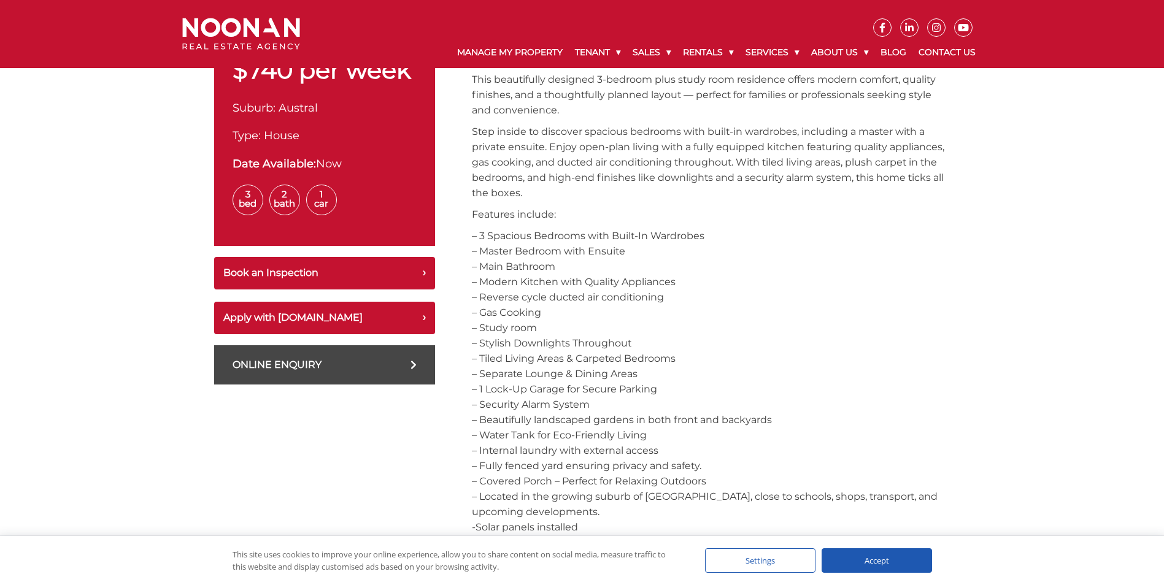
scroll to position [466, 0]
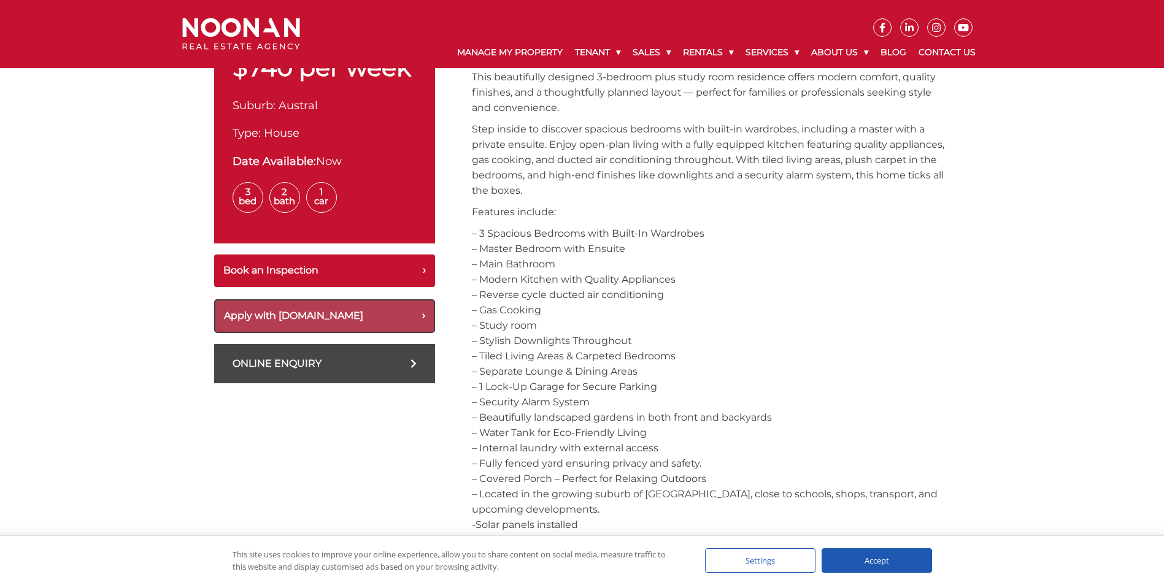
click at [362, 315] on button "Apply with [DOMAIN_NAME]" at bounding box center [324, 316] width 221 height 34
click at [263, 320] on button "Apply with [DOMAIN_NAME]" at bounding box center [324, 316] width 221 height 34
click at [309, 317] on button "Apply with [DOMAIN_NAME]" at bounding box center [324, 316] width 221 height 34
